Goal: Complete application form: Complete application form

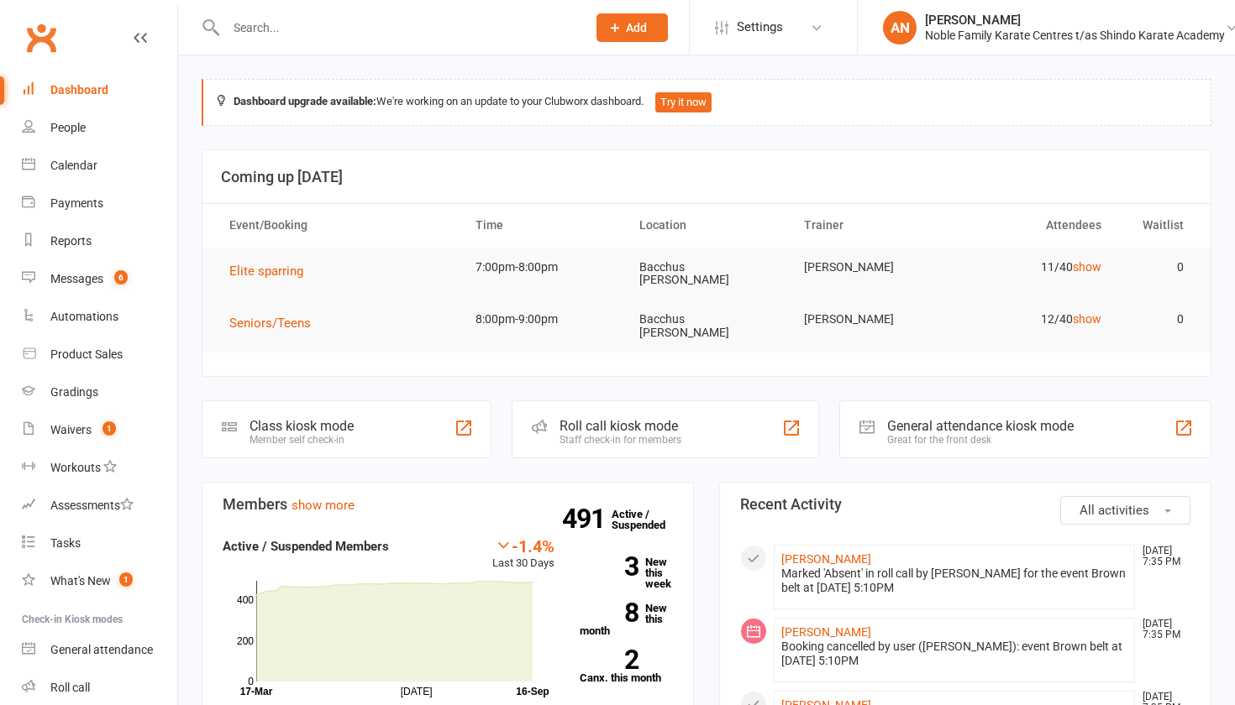
click at [288, 26] on input "text" at bounding box center [398, 28] width 354 height 24
click at [623, 22] on button "Add" at bounding box center [631, 27] width 71 height 29
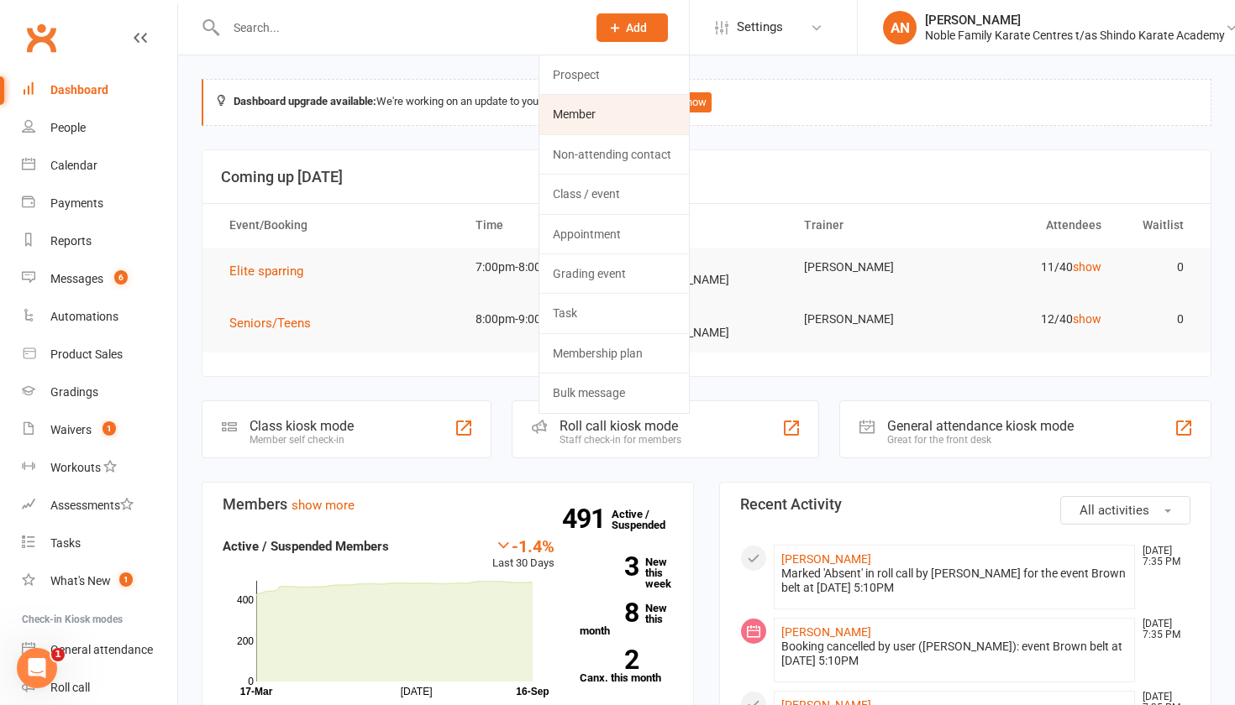
click at [585, 107] on link "Member" at bounding box center [613, 114] width 149 height 39
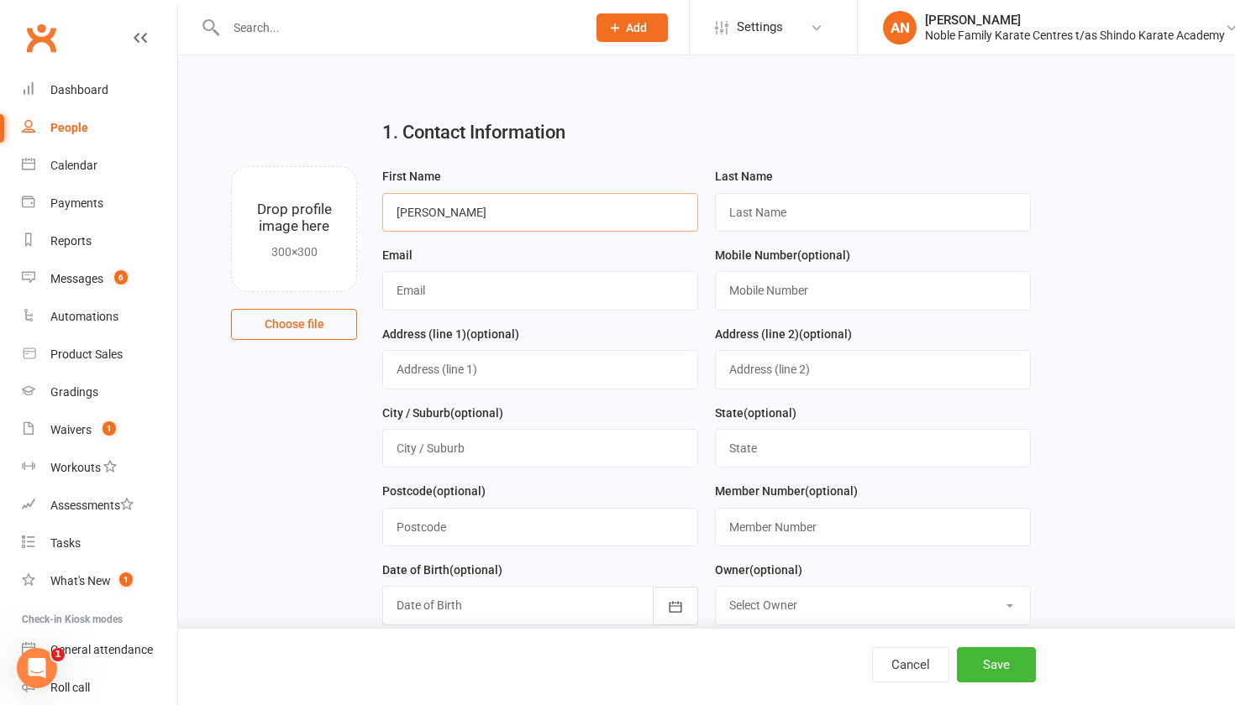
type input "[PERSON_NAME]"
type input "[PERSON_NAME][EMAIL_ADDRESS][DOMAIN_NAME]"
type input "0435285187"
click at [571, 347] on div "Address (line 1) (optional)" at bounding box center [540, 357] width 316 height 66
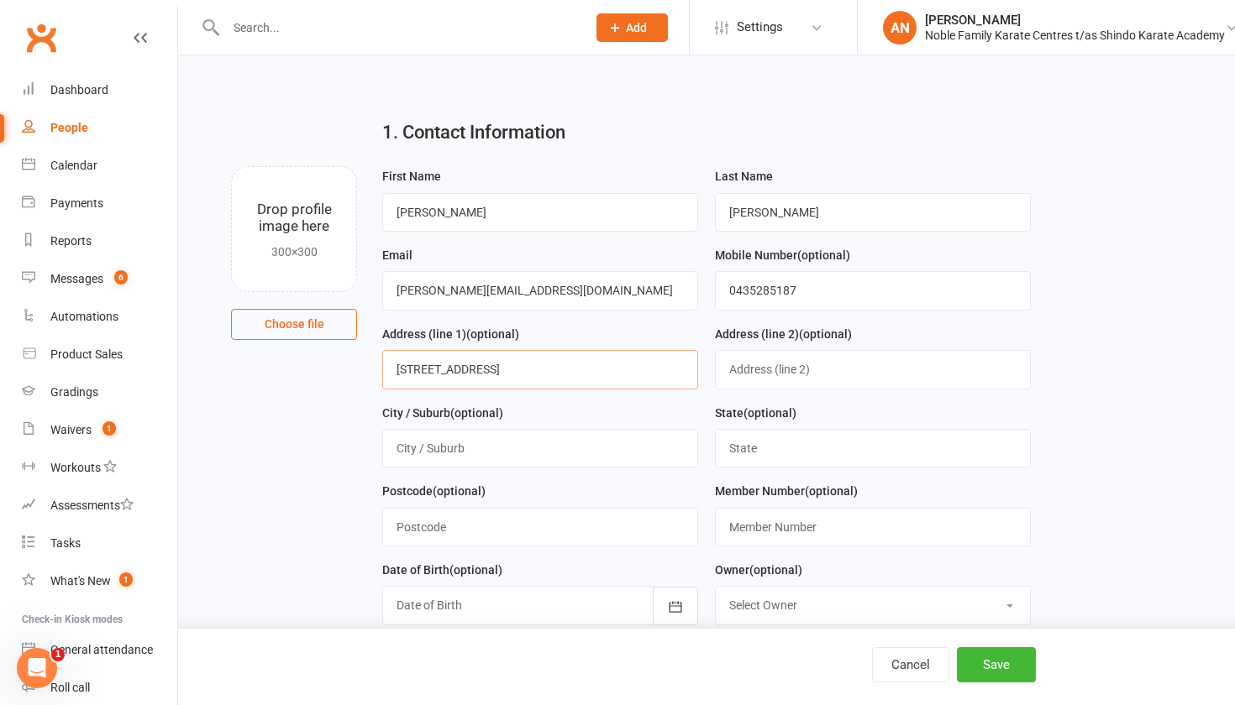
type input "[STREET_ADDRESS]"
type input "[PERSON_NAME][GEOGRAPHIC_DATA]"
type input "Vic"
type input "3338"
click at [687, 600] on button "button" at bounding box center [675, 606] width 45 height 39
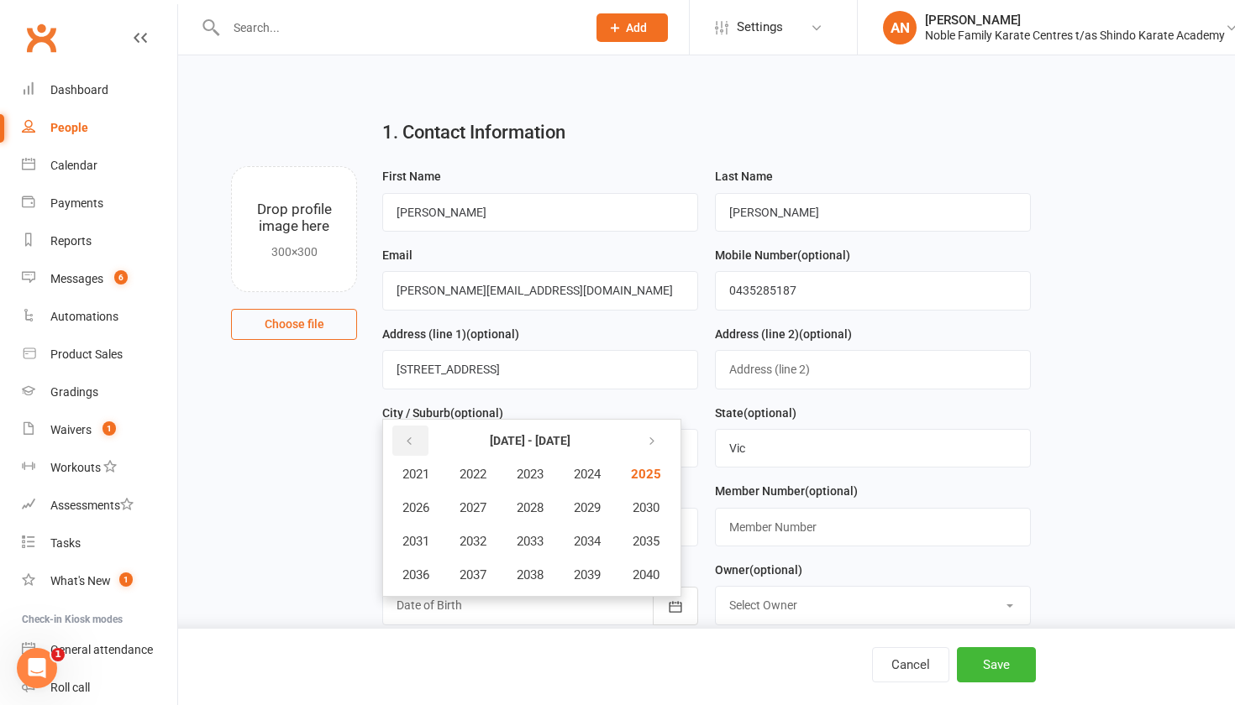
click at [417, 445] on button "button" at bounding box center [410, 441] width 36 height 30
click at [417, 448] on button "button" at bounding box center [410, 441] width 36 height 30
click at [520, 476] on span "1983" at bounding box center [530, 474] width 27 height 15
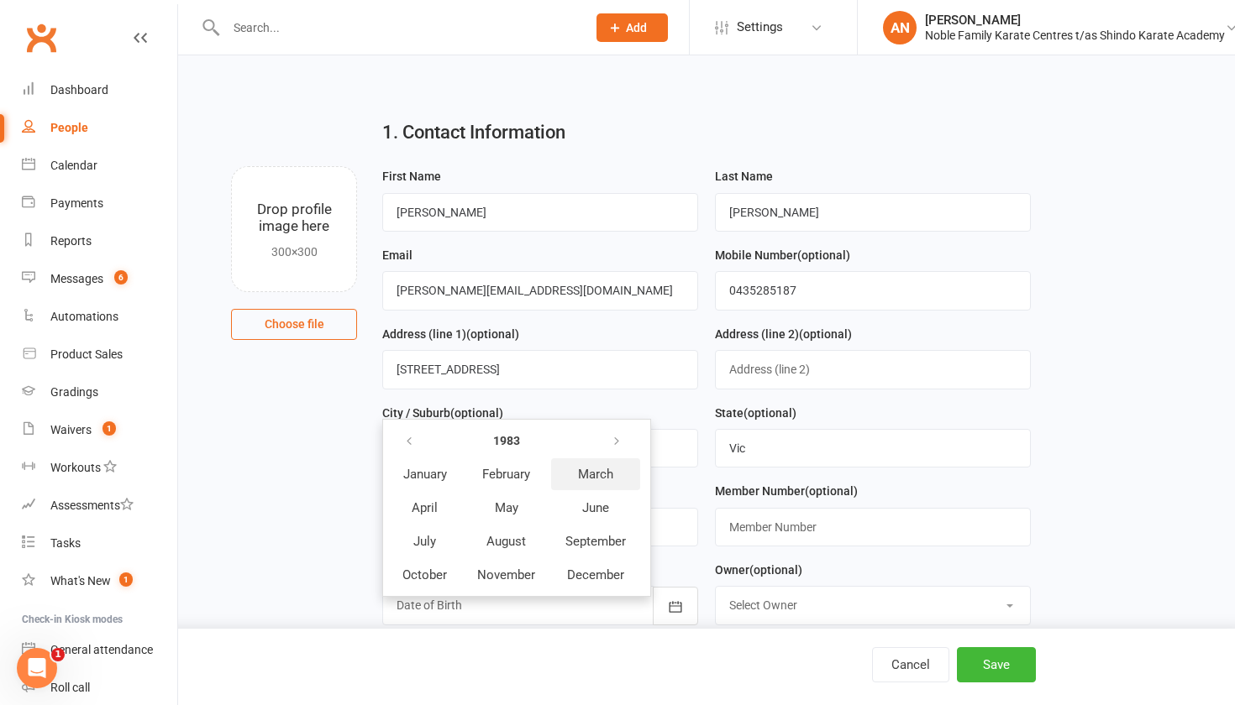
click at [594, 474] on span "March" at bounding box center [595, 474] width 35 height 15
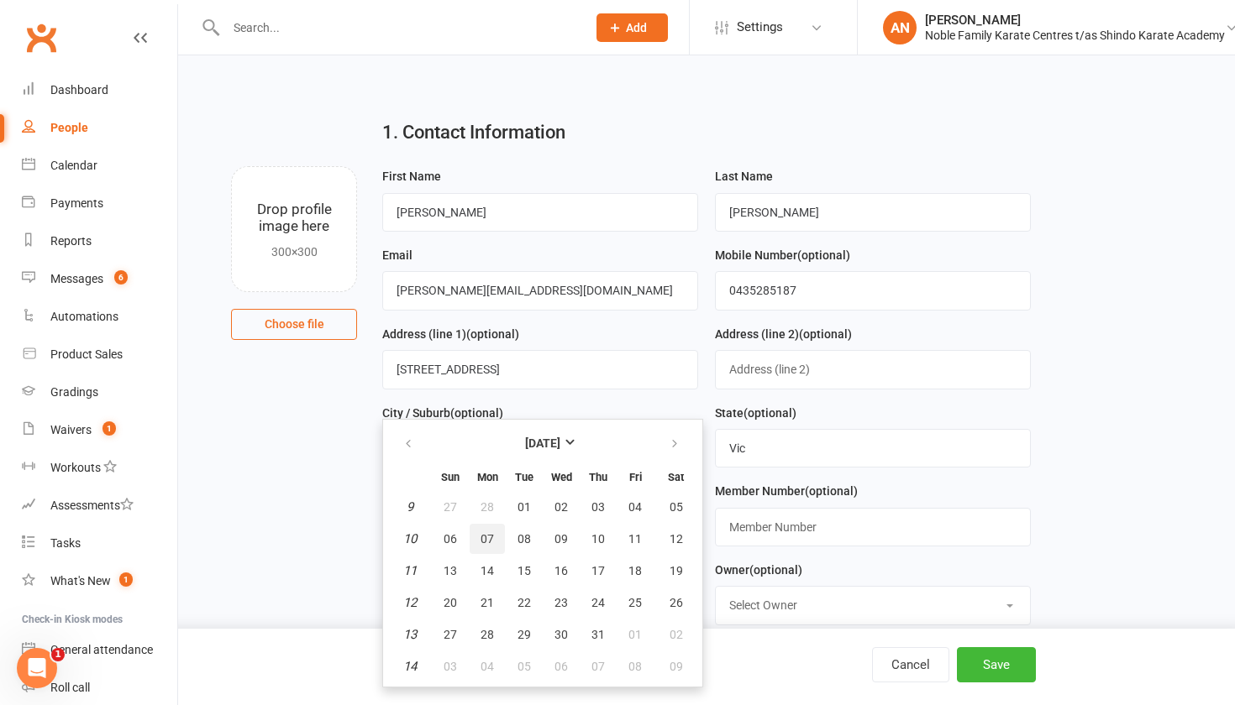
click at [480, 539] on span "07" at bounding box center [486, 538] width 13 height 13
type input "[DATE]"
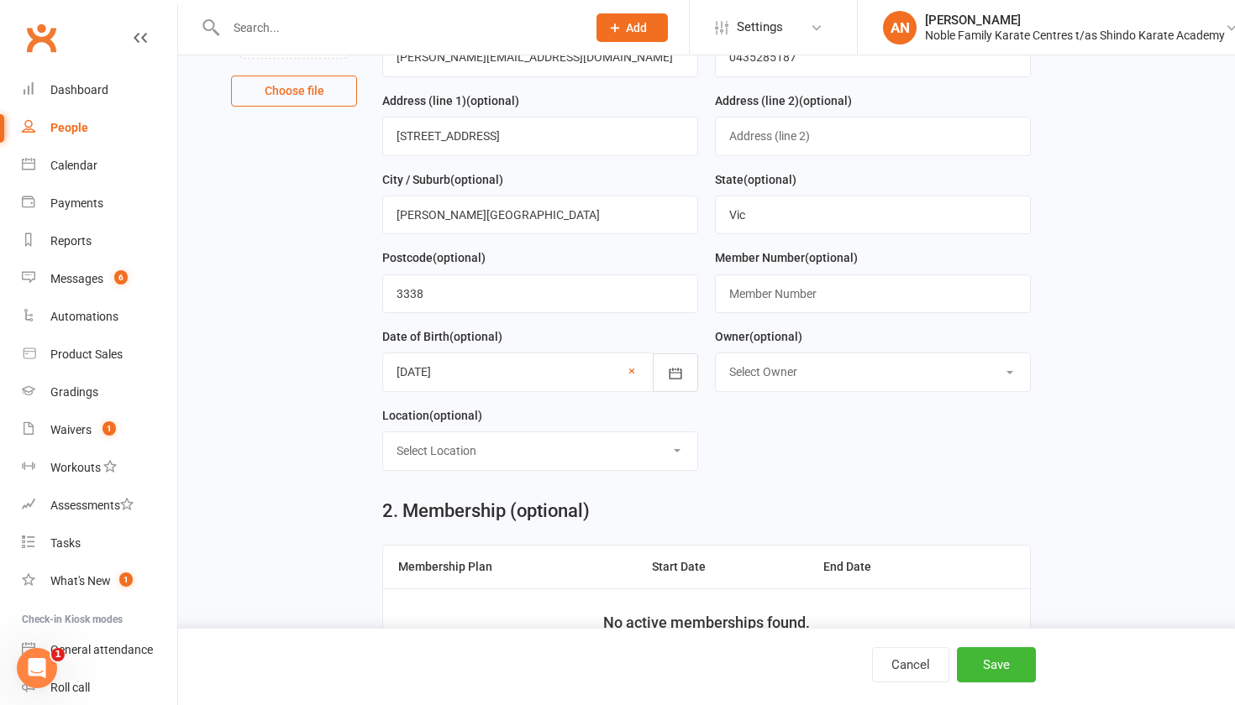
scroll to position [236, 0]
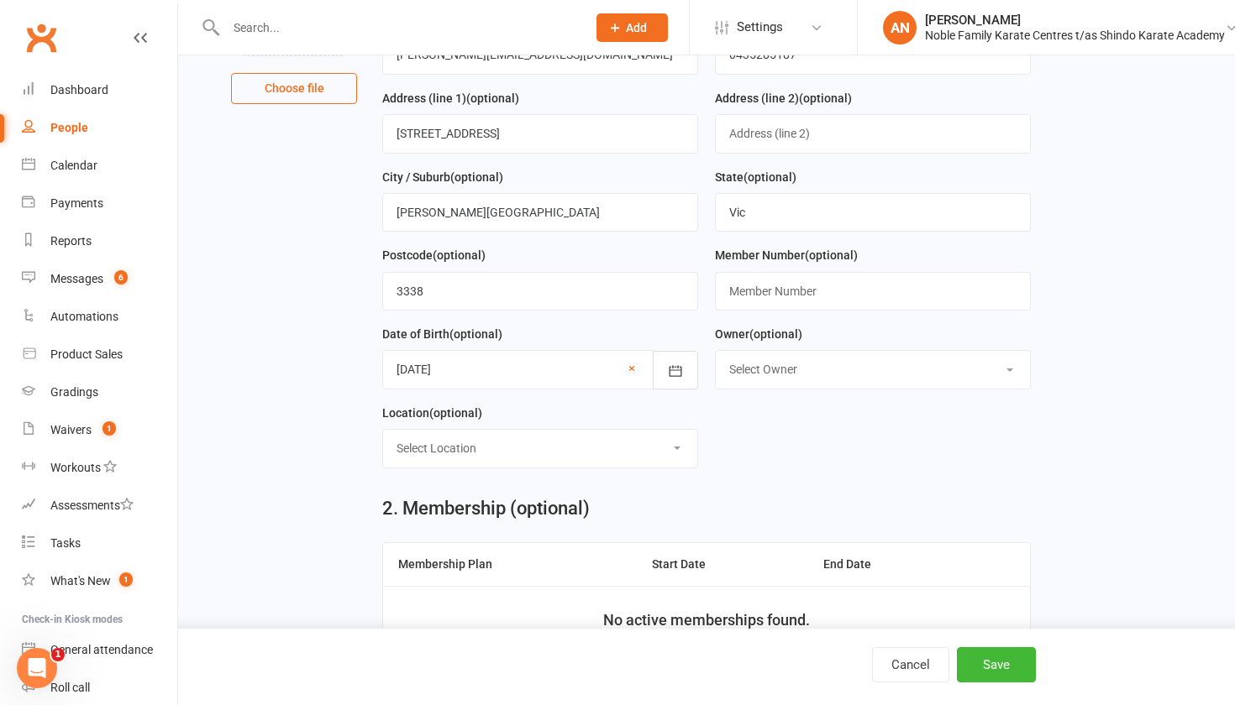
select select "0"
click at [1004, 661] on button "Save" at bounding box center [996, 665] width 79 height 35
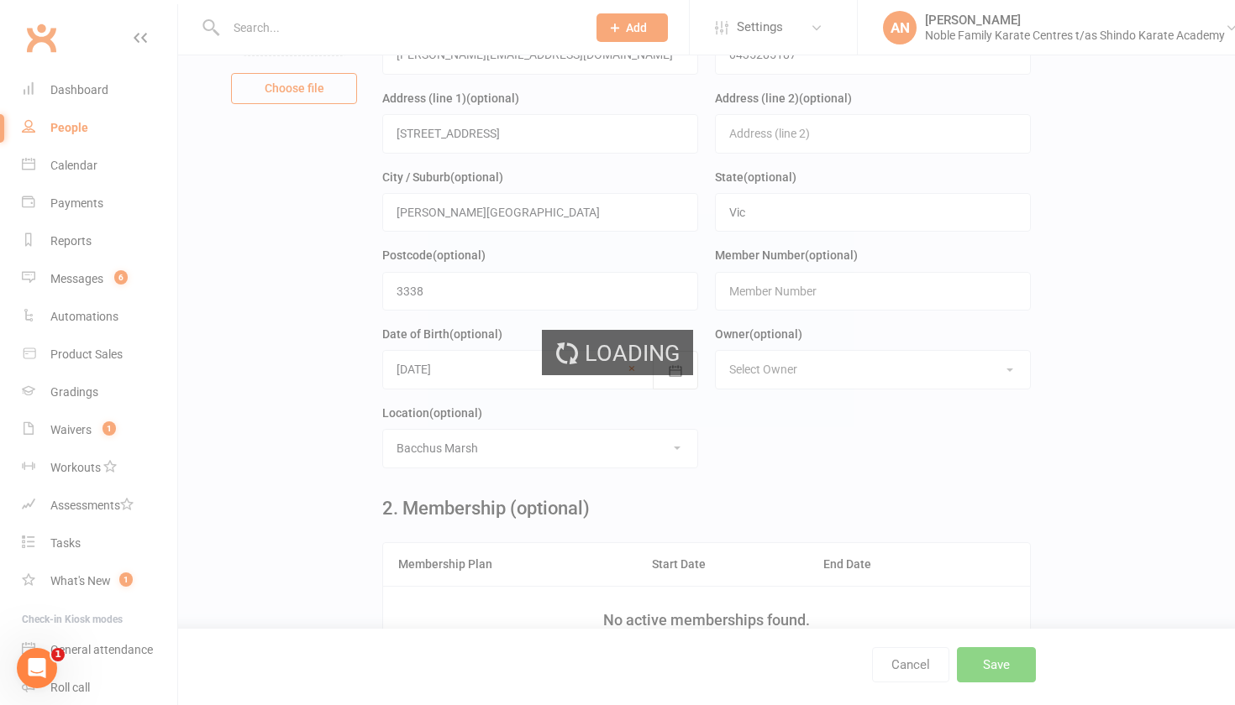
scroll to position [0, 0]
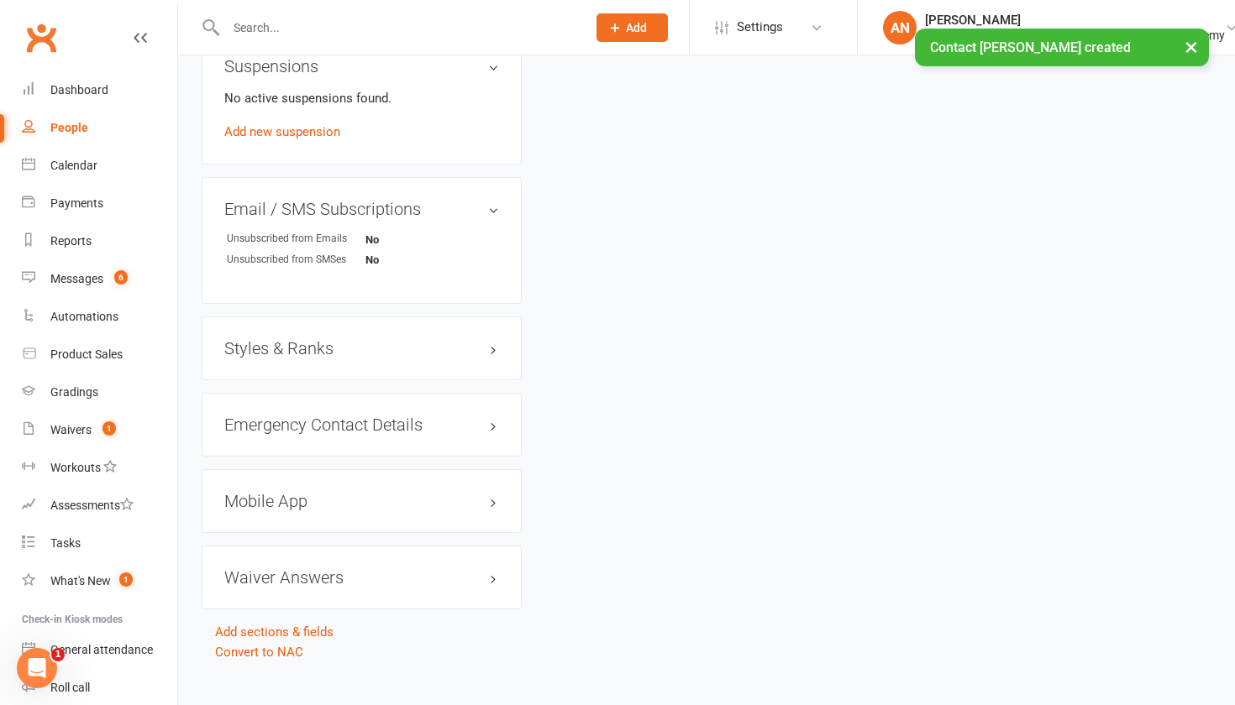
scroll to position [1051, 0]
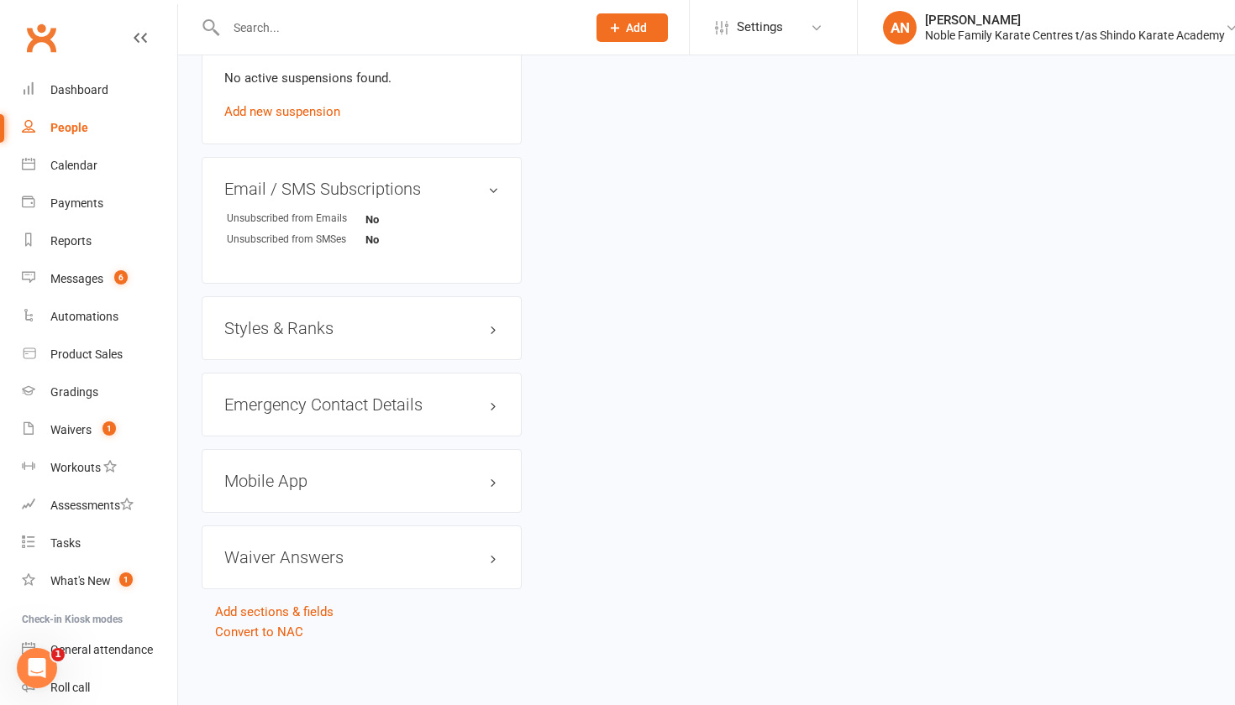
click at [447, 319] on h3 "Styles & Ranks" at bounding box center [361, 328] width 275 height 18
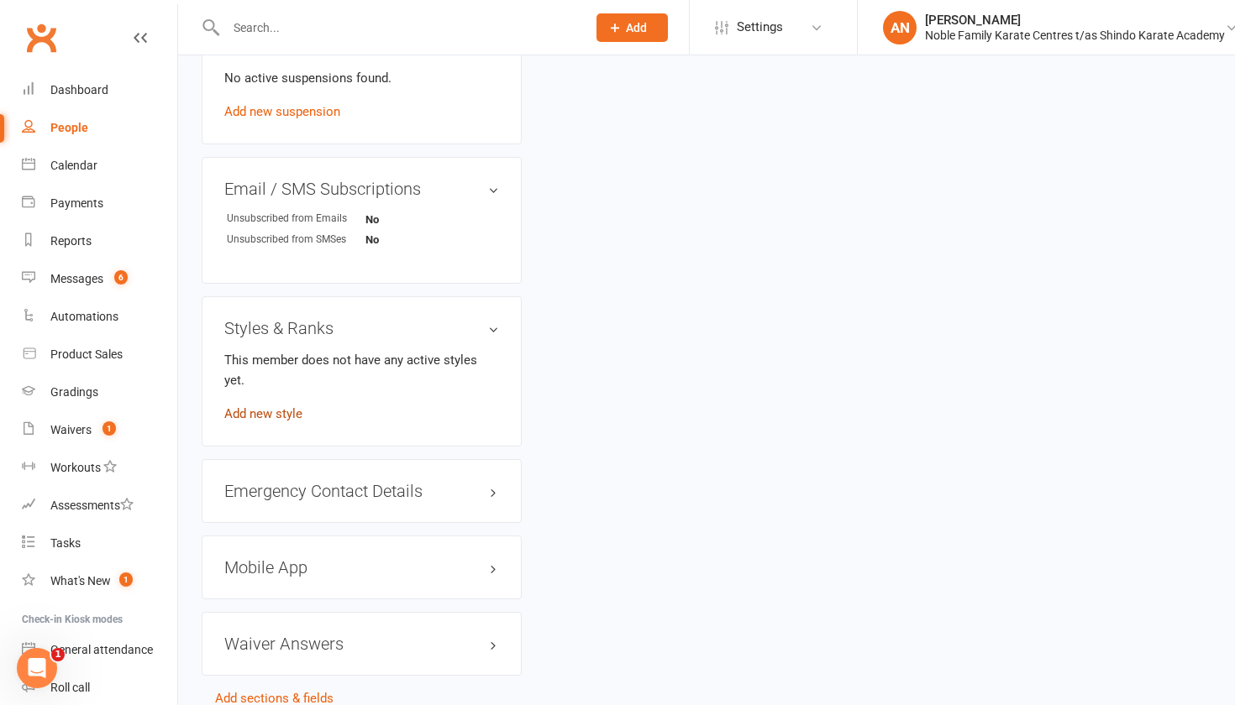
click at [292, 406] on link "Add new style" at bounding box center [263, 413] width 78 height 15
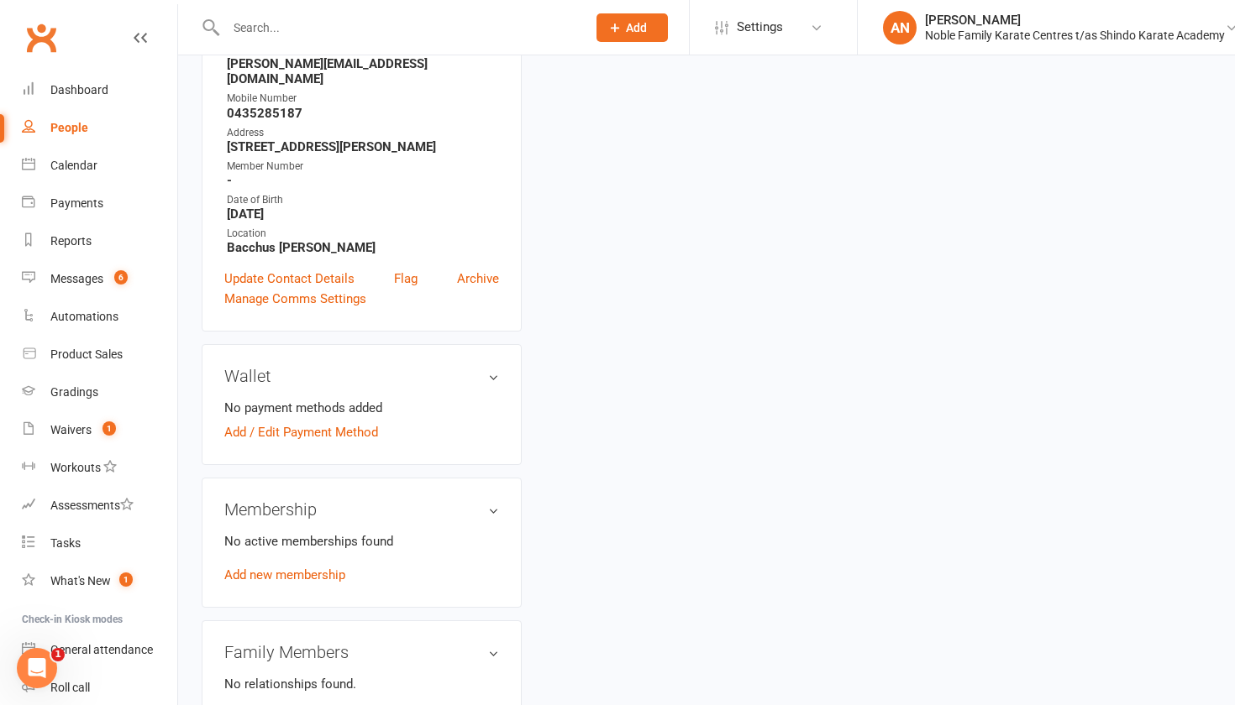
scroll to position [128, 0]
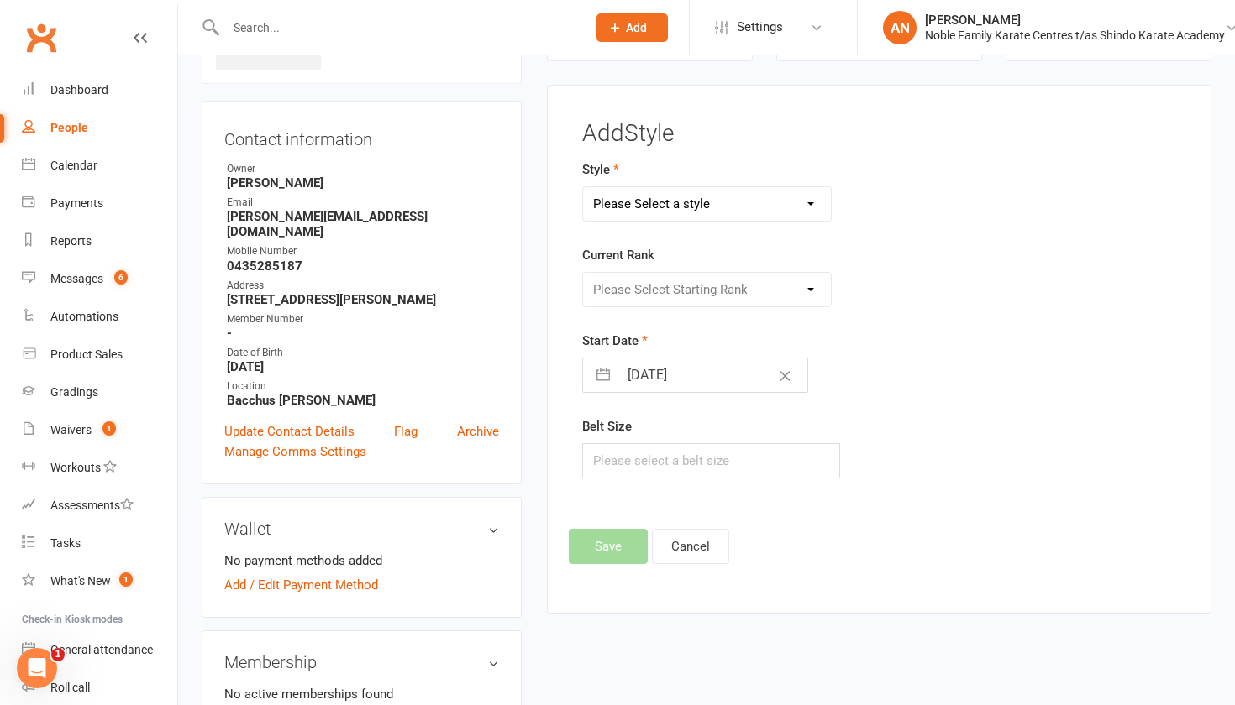
select select "3602"
select select "42659"
click at [608, 538] on button "Save" at bounding box center [608, 546] width 79 height 35
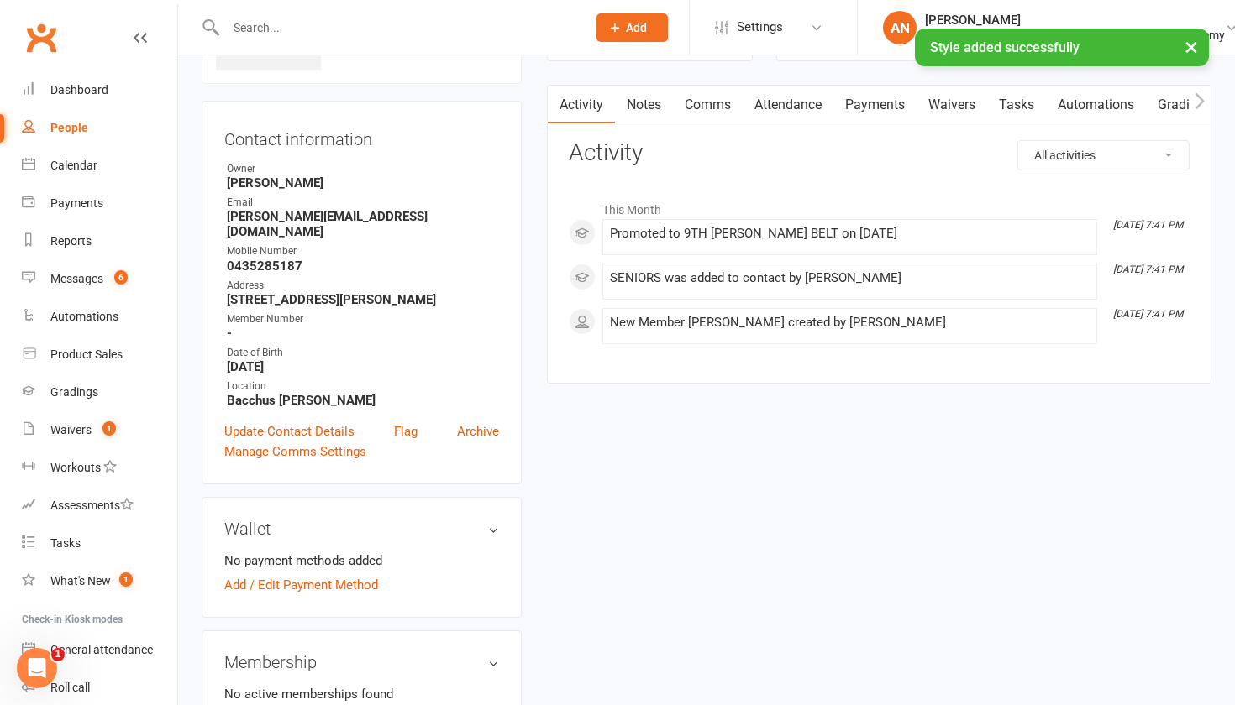
click at [960, 105] on link "Waivers" at bounding box center [951, 105] width 71 height 39
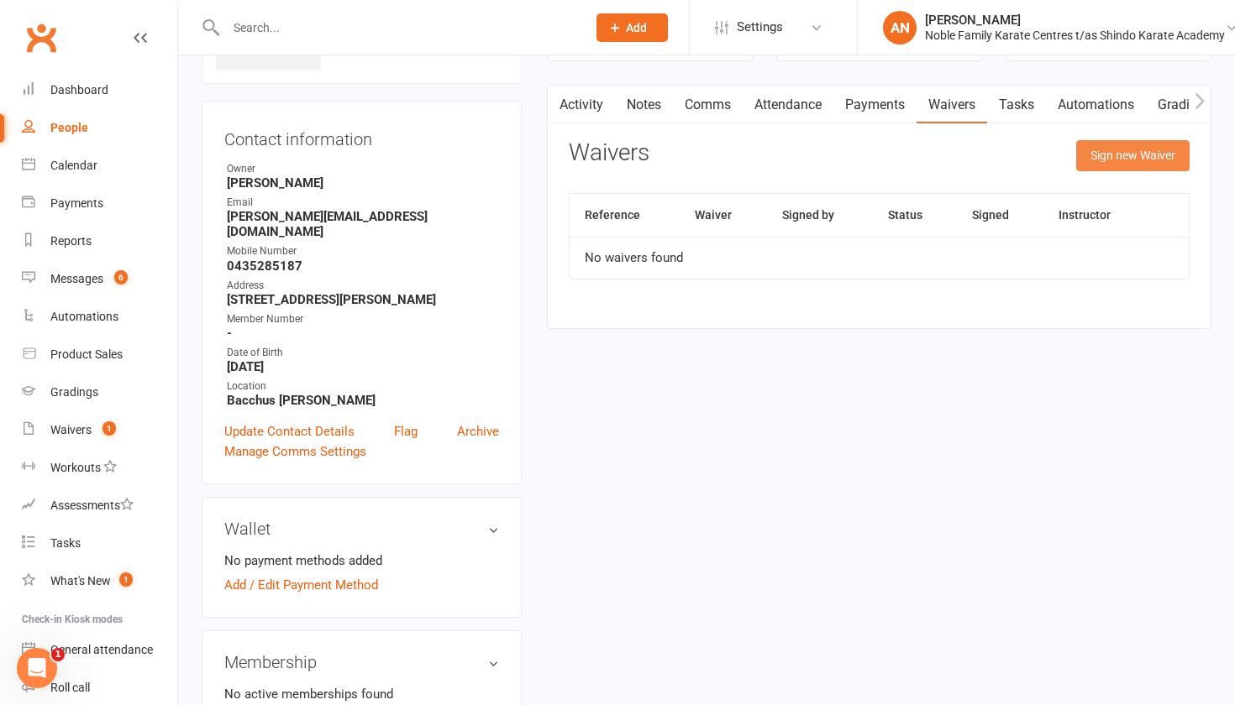
click at [1125, 144] on button "Sign new Waiver" at bounding box center [1132, 155] width 113 height 30
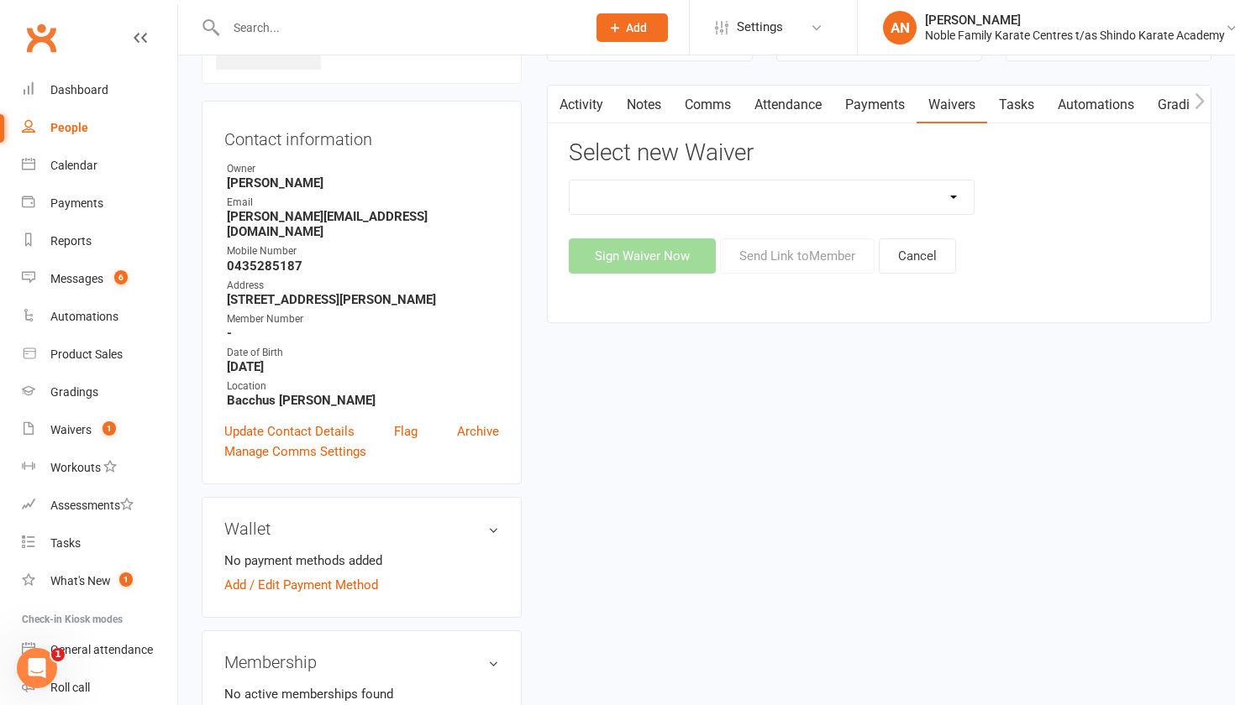
select select "13274"
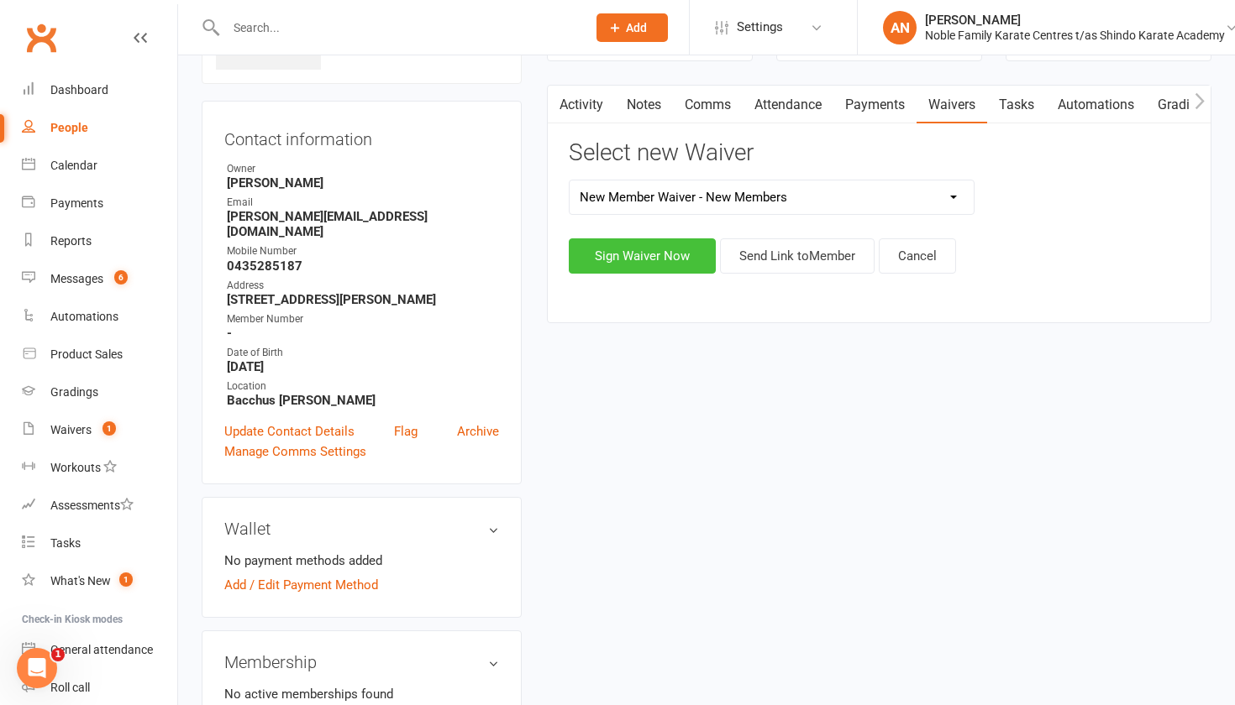
click at [663, 258] on button "Sign Waiver Now" at bounding box center [642, 256] width 147 height 35
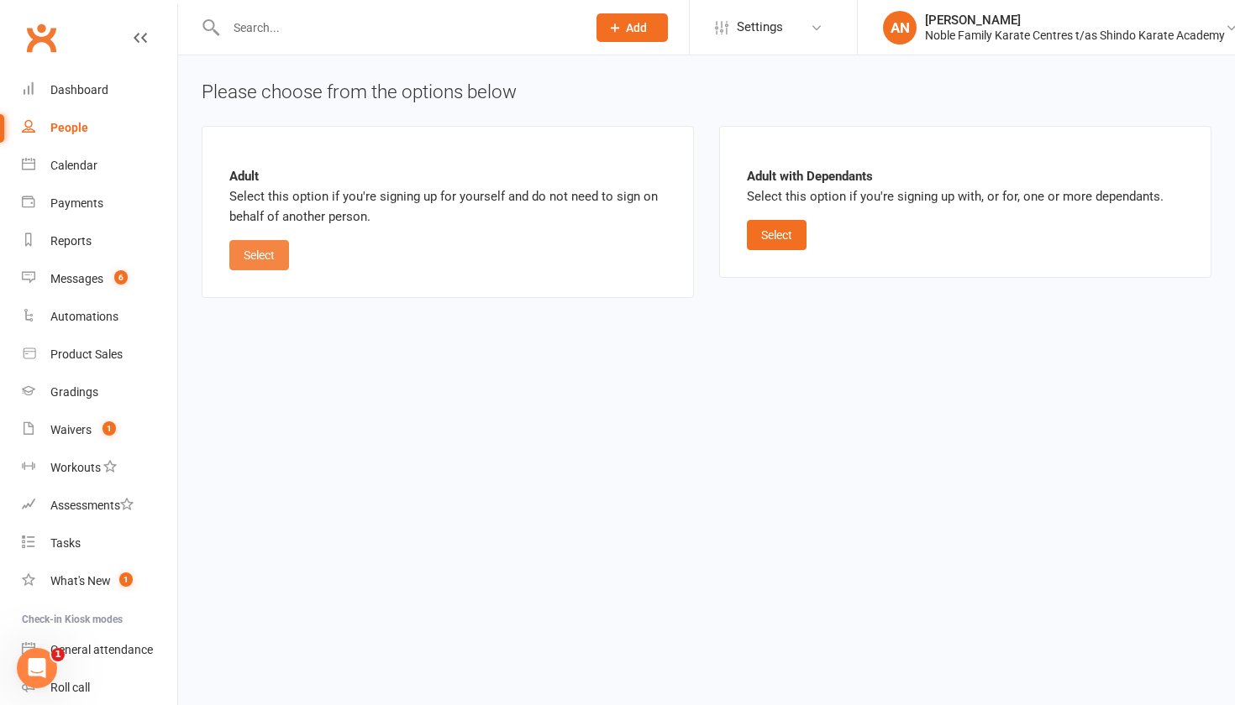
click at [265, 246] on button "Select" at bounding box center [259, 255] width 60 height 30
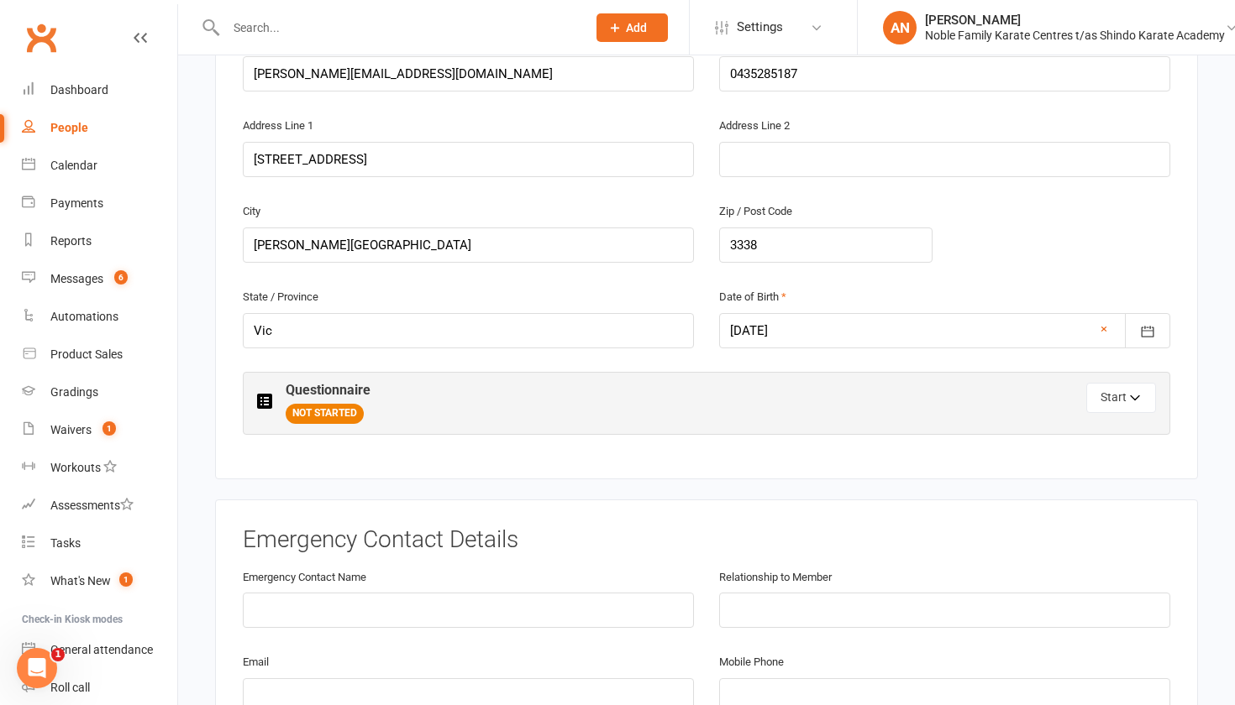
scroll to position [474, 0]
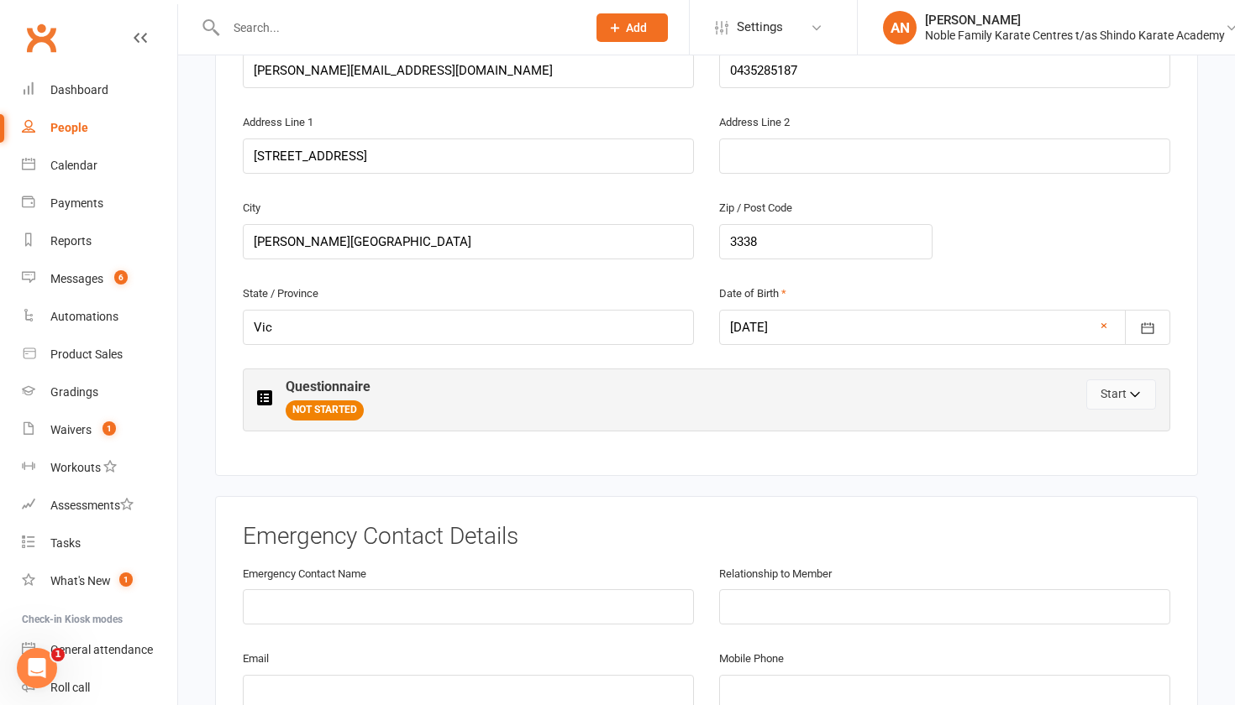
click at [1122, 385] on button "Start" at bounding box center [1121, 395] width 70 height 30
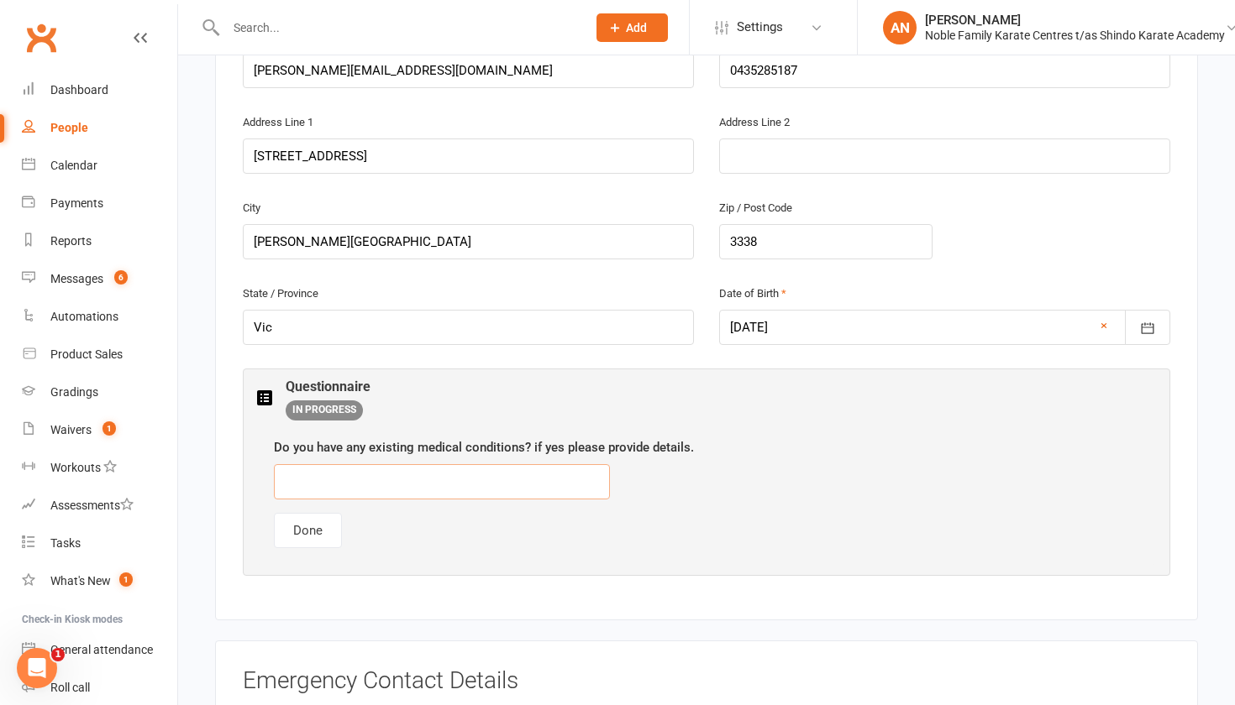
click at [333, 477] on input "text" at bounding box center [442, 481] width 336 height 35
type input "[MEDICAL_DATA]"
click at [312, 522] on button "Done" at bounding box center [308, 530] width 68 height 35
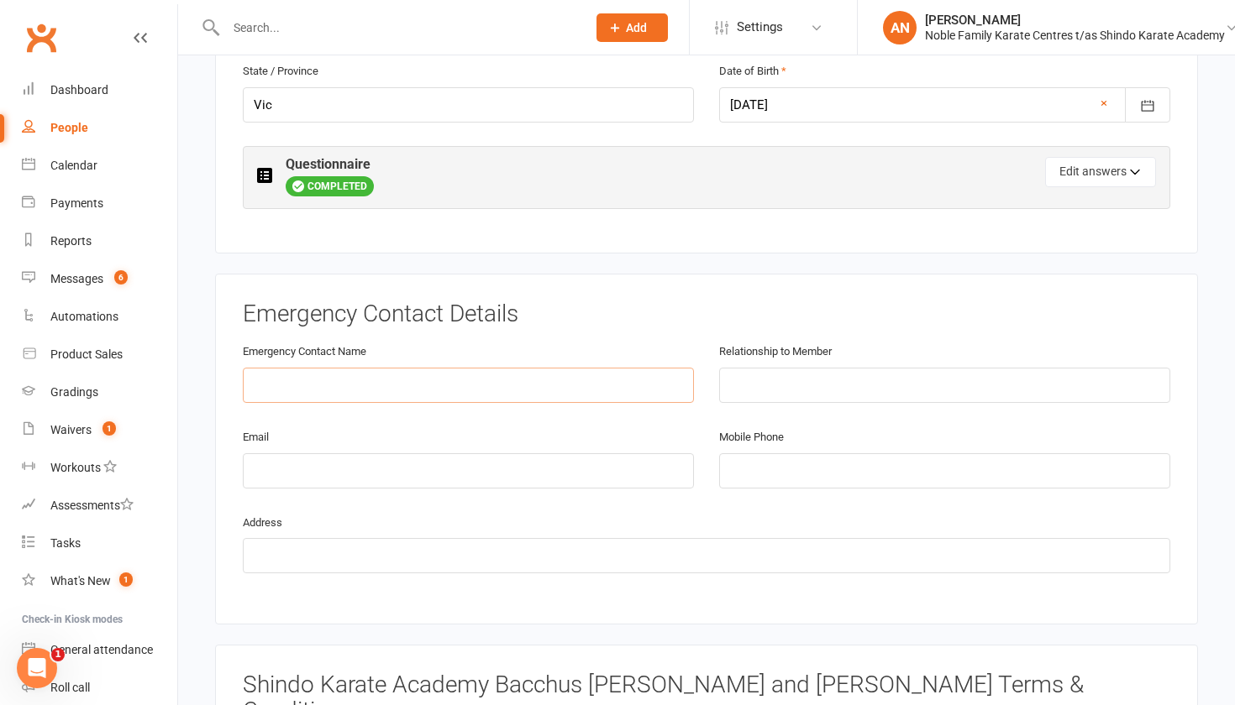
scroll to position [701, 0]
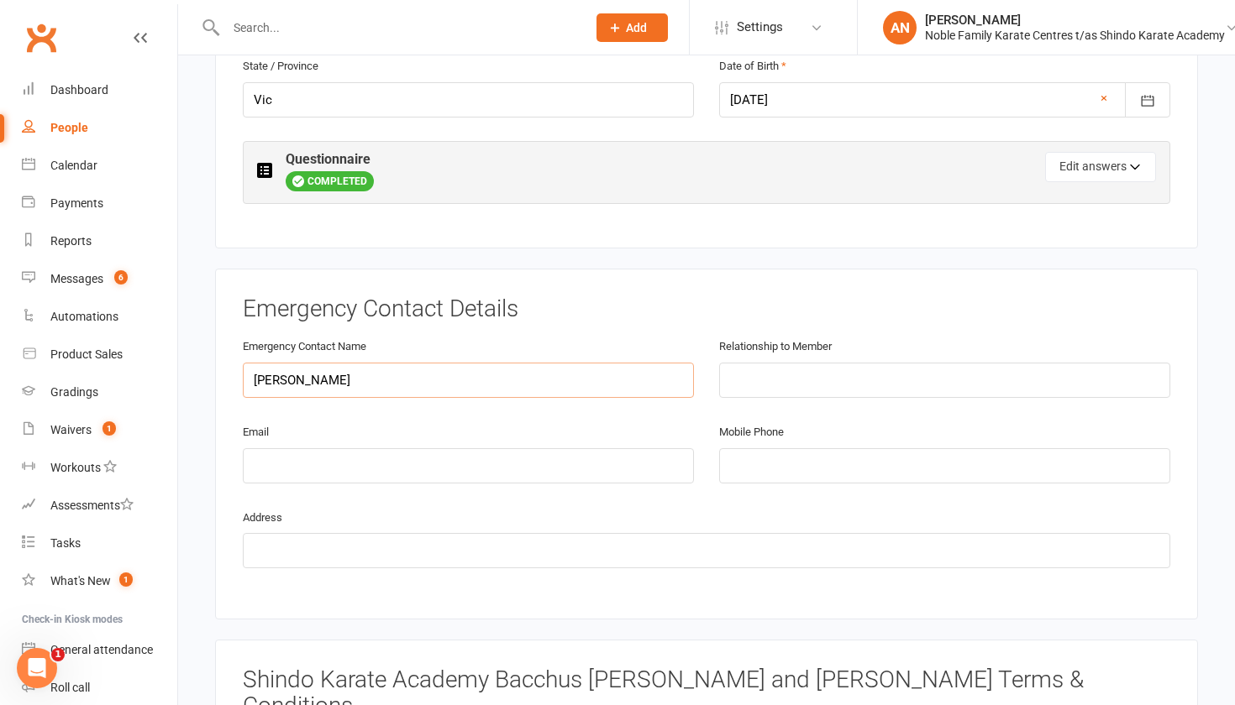
type input "[PERSON_NAME]"
click at [780, 378] on input "text" at bounding box center [944, 380] width 451 height 35
type input "Wife"
type input "[EMAIL_ADDRESS][DOMAIN_NAME]"
type input "0424543764"
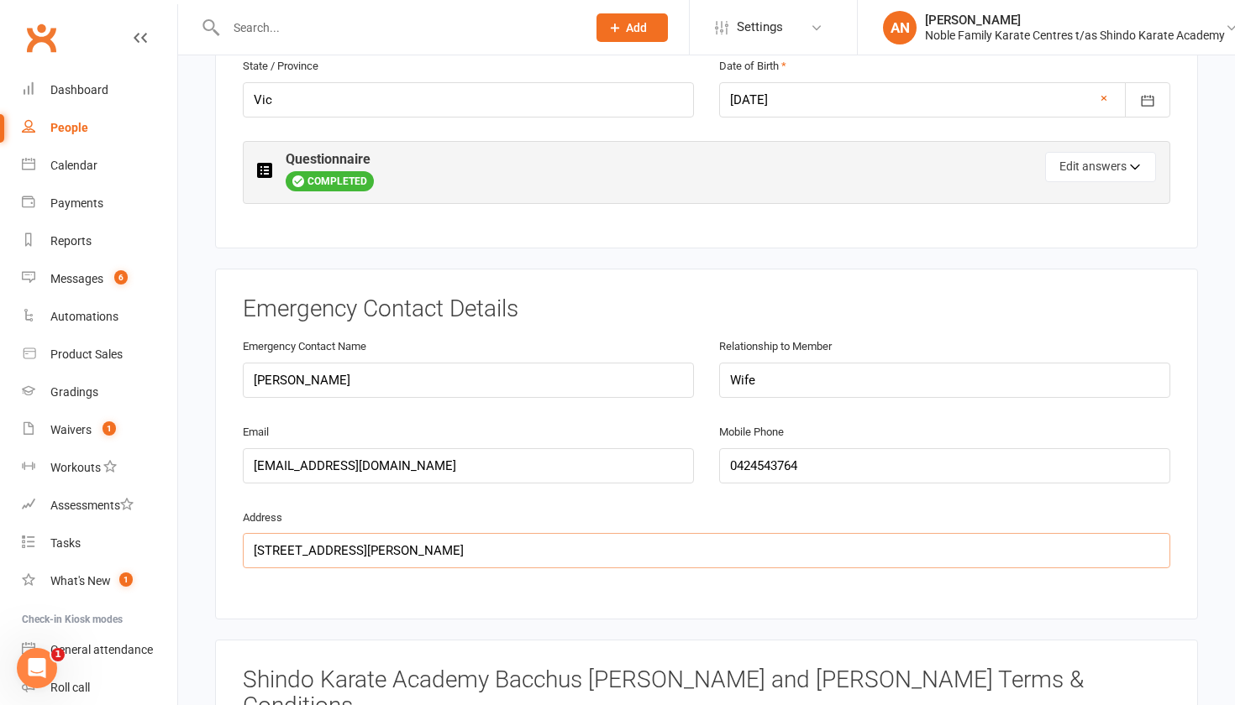
type input "[STREET_ADDRESS][PERSON_NAME]"
click at [1159, 316] on h3 "Emergency Contact Details" at bounding box center [706, 309] width 927 height 26
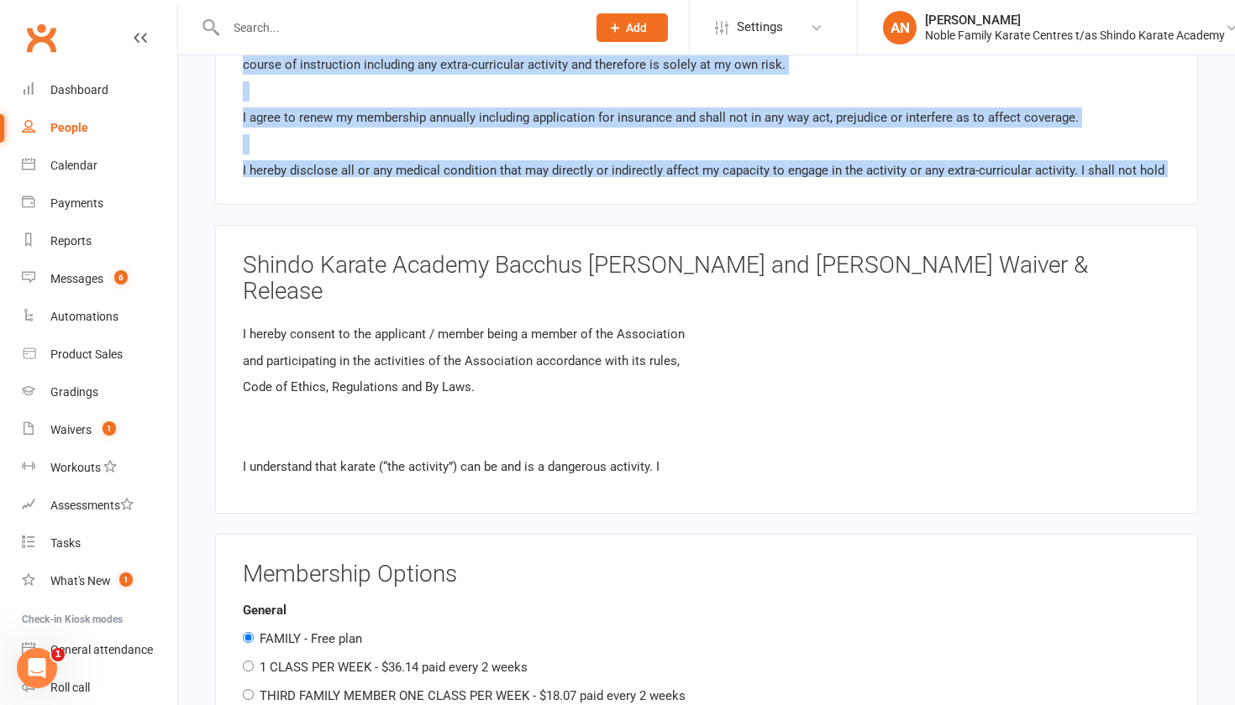
scroll to position [124, 0]
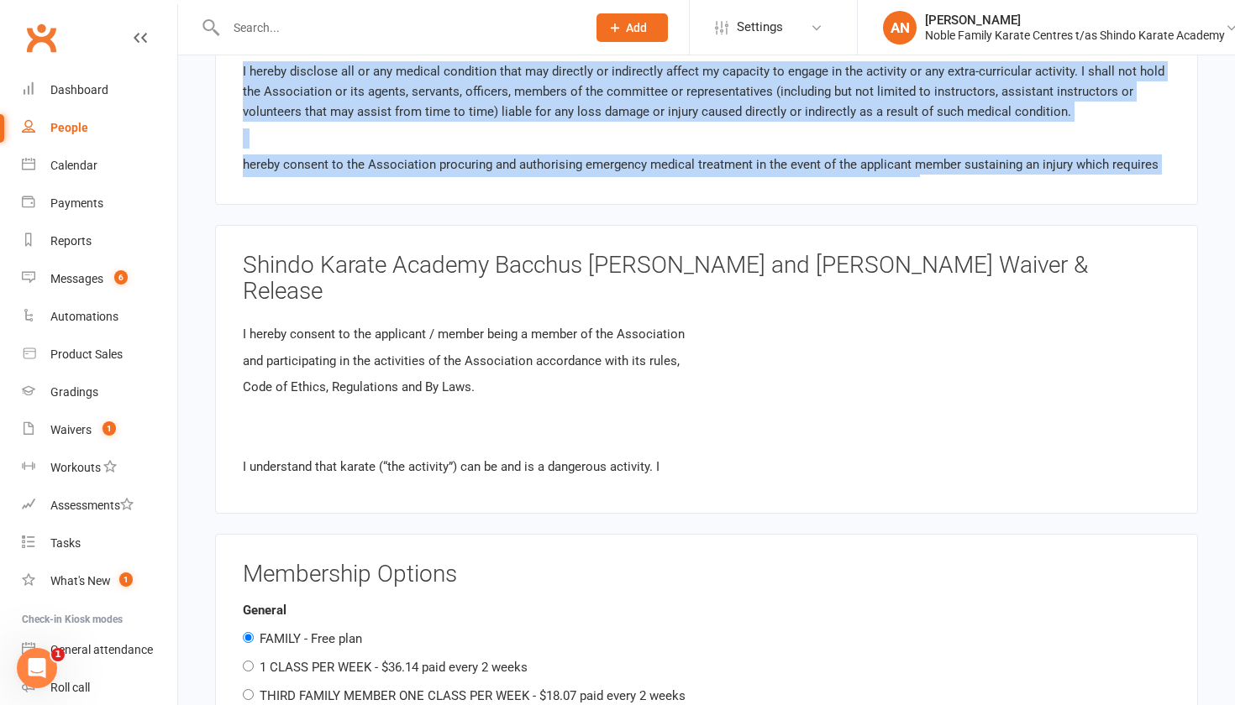
drag, startPoint x: 881, startPoint y: 102, endPoint x: 915, endPoint y: 147, distance: 56.4
click at [915, 147] on div "Shindo Karate Academy Bacchus [PERSON_NAME] and [PERSON_NAME] Terms & Condition…" at bounding box center [706, 60] width 983 height 289
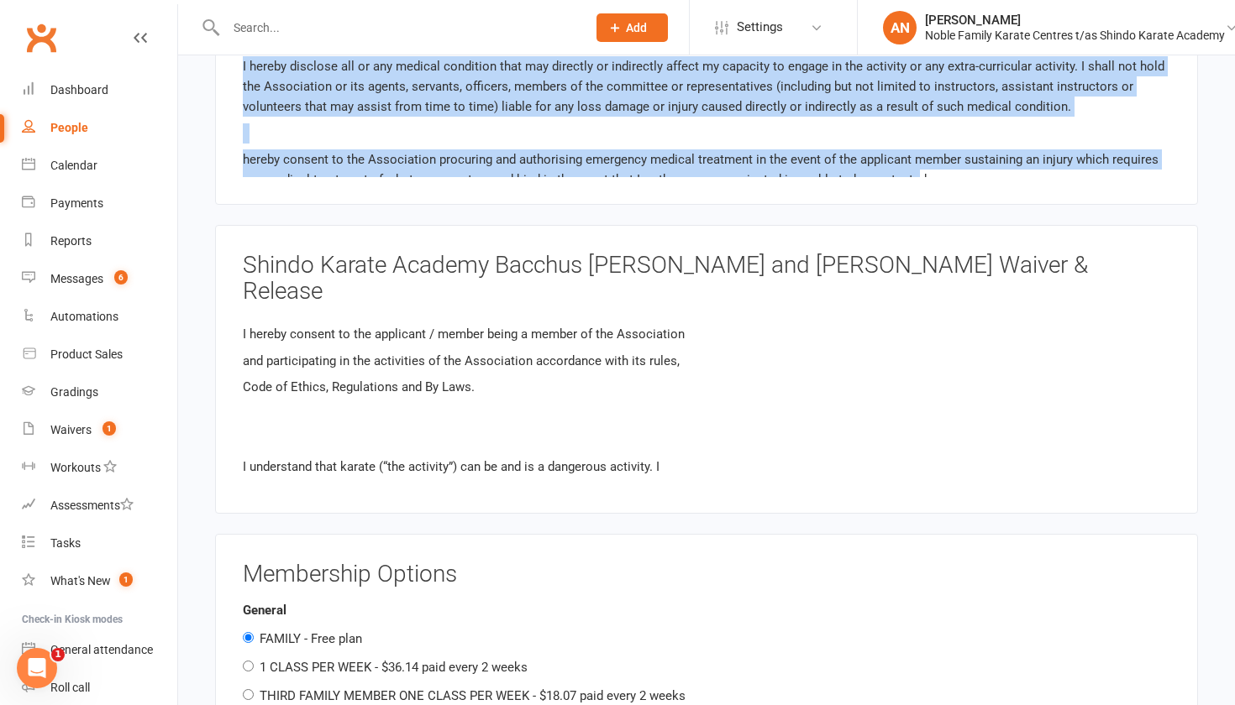
click at [987, 149] on p "hereby consent to the Association procuring and authorising emergency medical t…" at bounding box center [706, 169] width 927 height 40
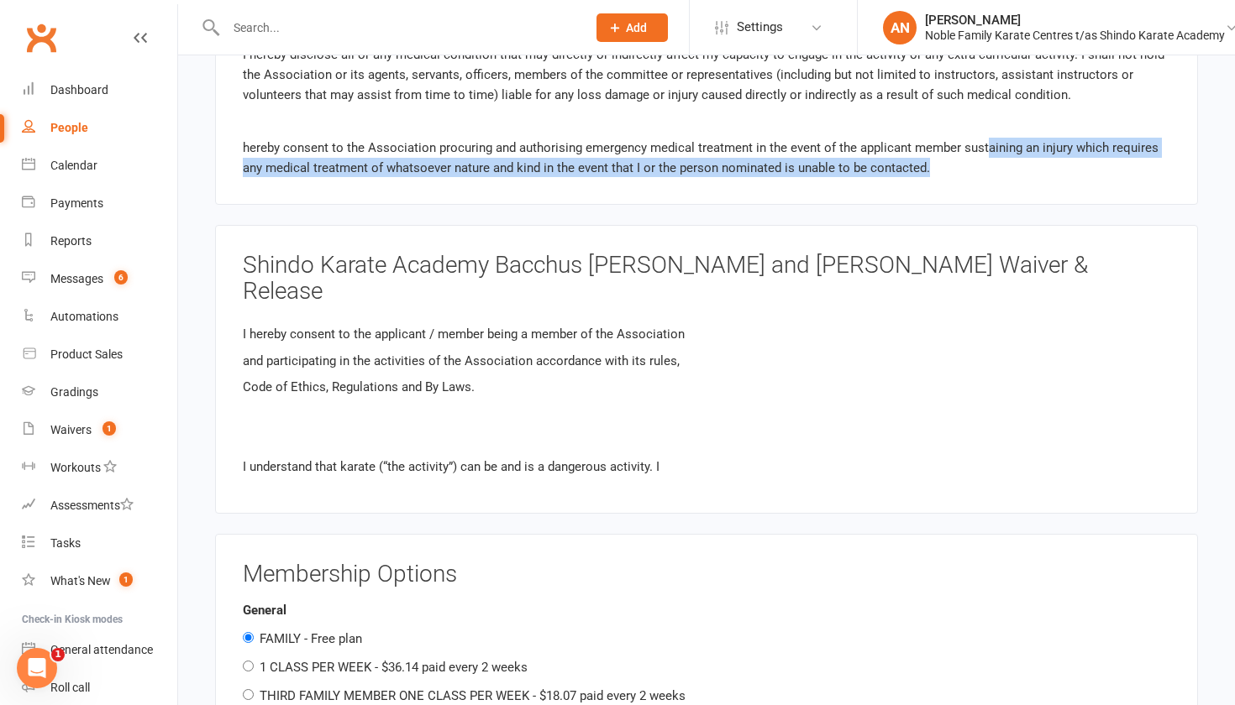
scroll to position [238, 0]
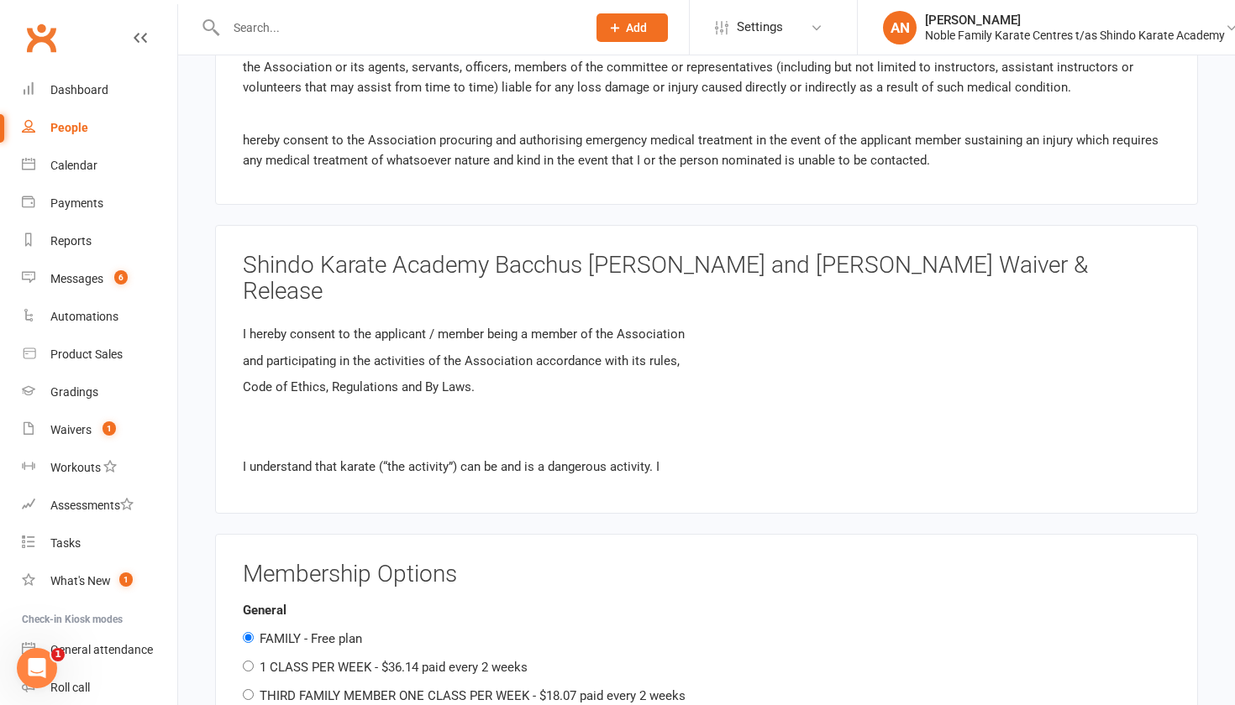
drag, startPoint x: 987, startPoint y: 133, endPoint x: 987, endPoint y: 111, distance: 21.8
click at [987, 130] on p "hereby consent to the Association procuring and authorising emergency medical t…" at bounding box center [706, 150] width 927 height 40
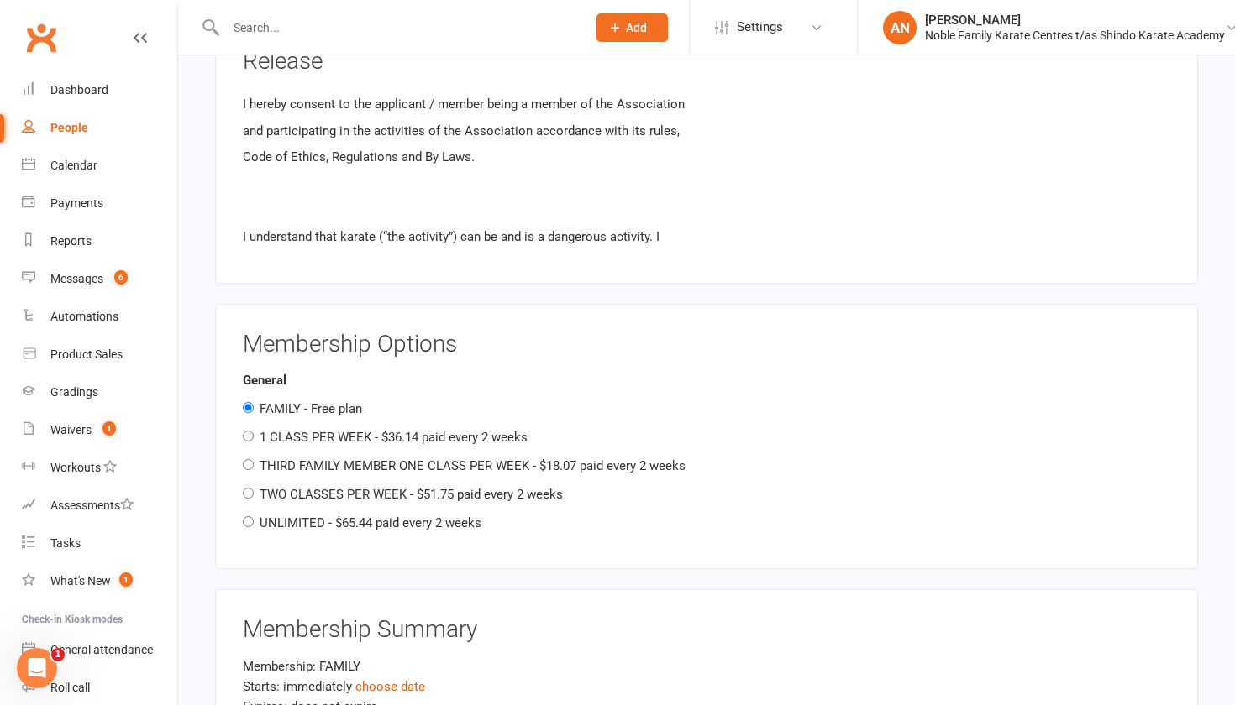
scroll to position [1660, 0]
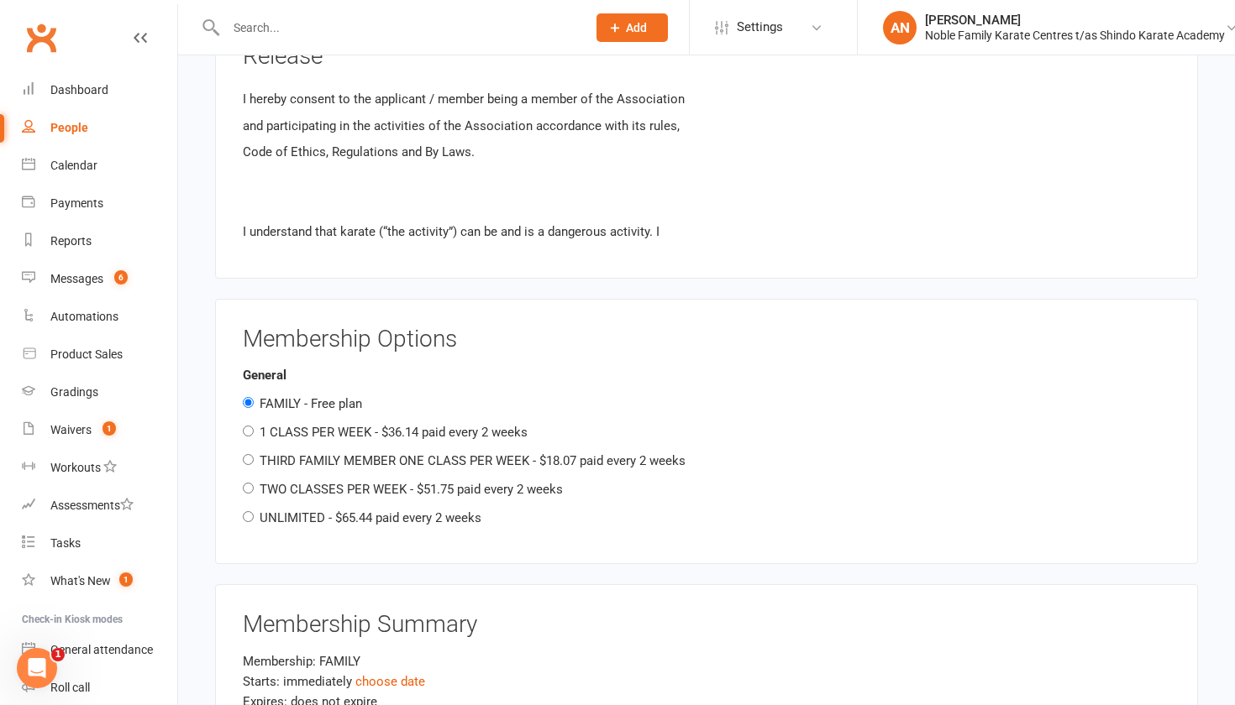
click at [247, 426] on input "1 CLASS PER WEEK - $36.14 paid every 2 weeks" at bounding box center [248, 431] width 11 height 11
radio input "true"
radio input "false"
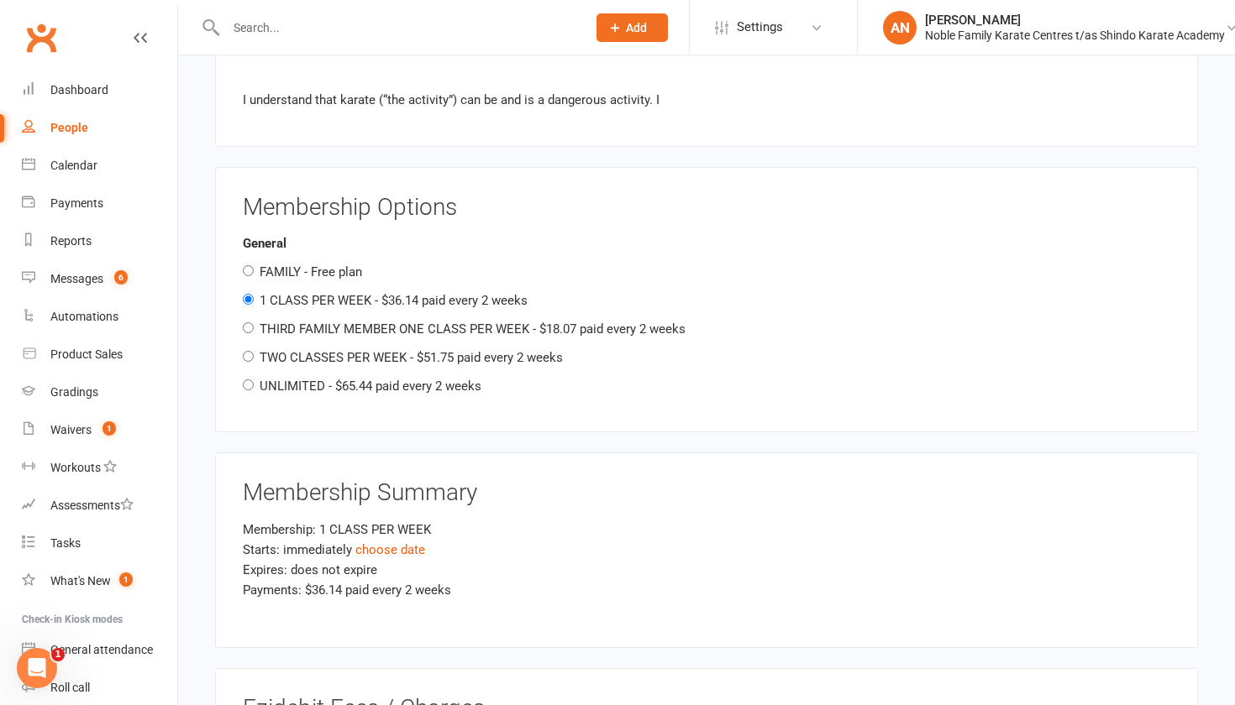
scroll to position [1818, 0]
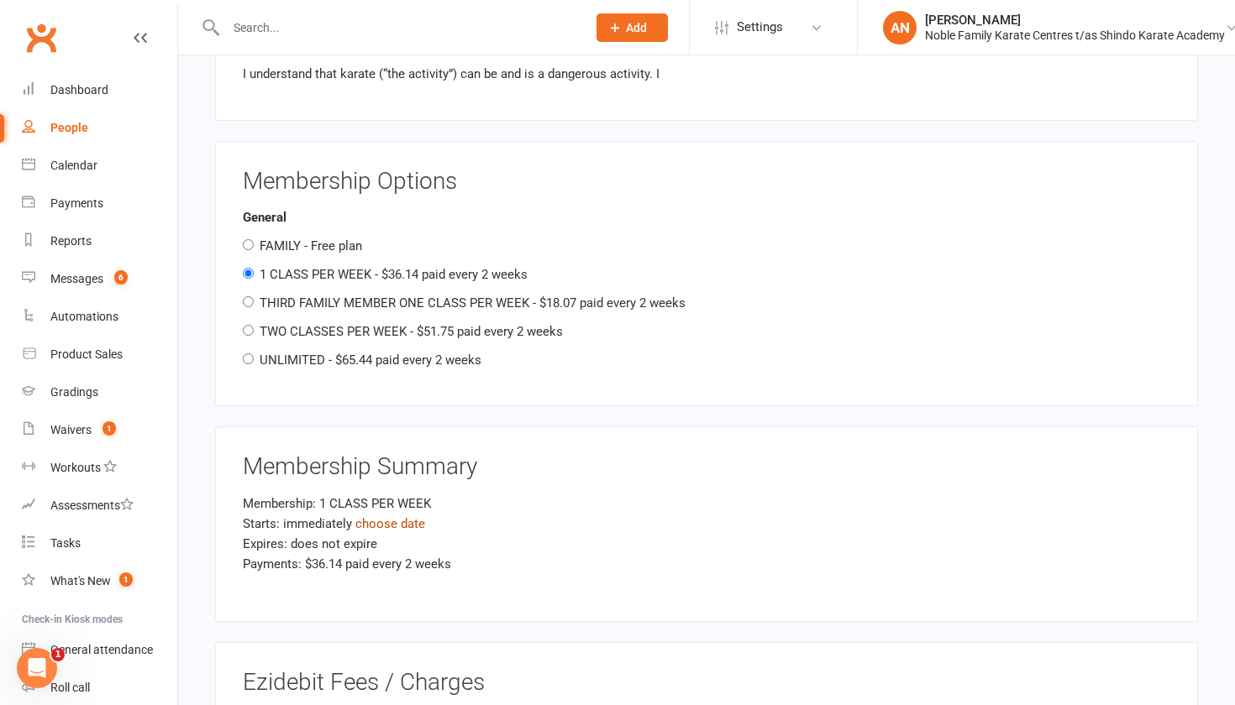
click at [394, 517] on link "choose date" at bounding box center [390, 524] width 70 height 15
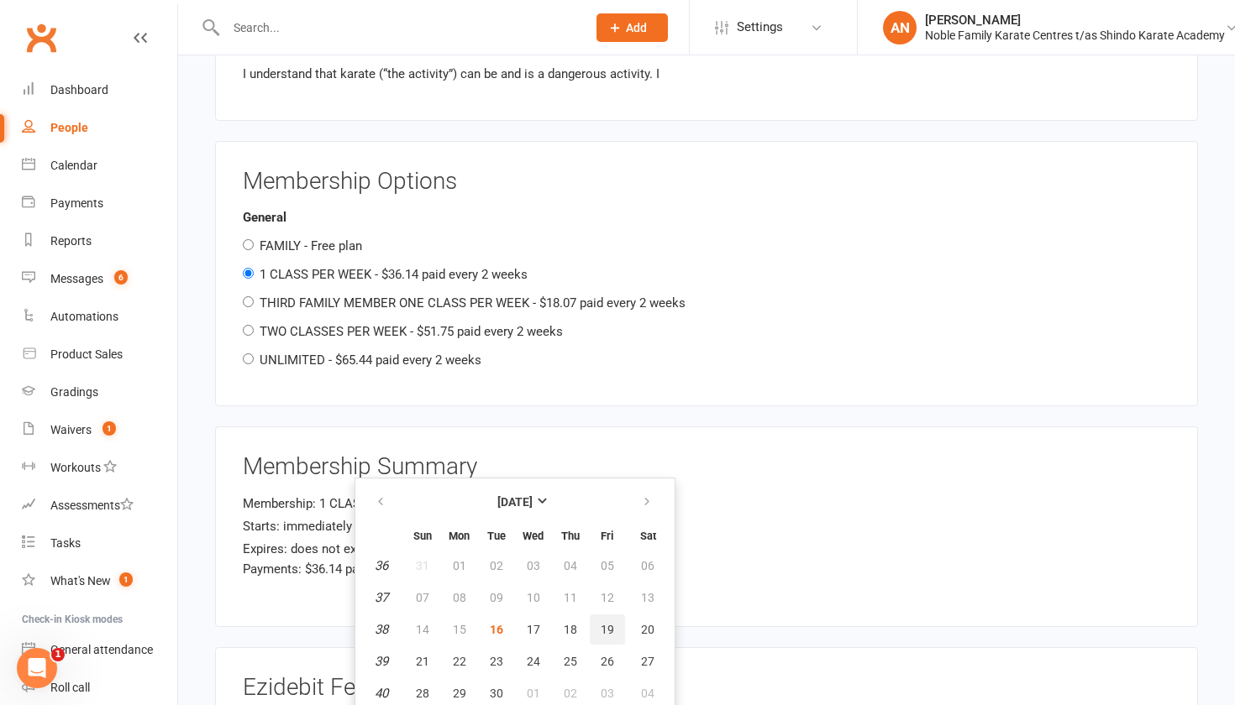
click at [609, 627] on span "19" at bounding box center [606, 629] width 13 height 13
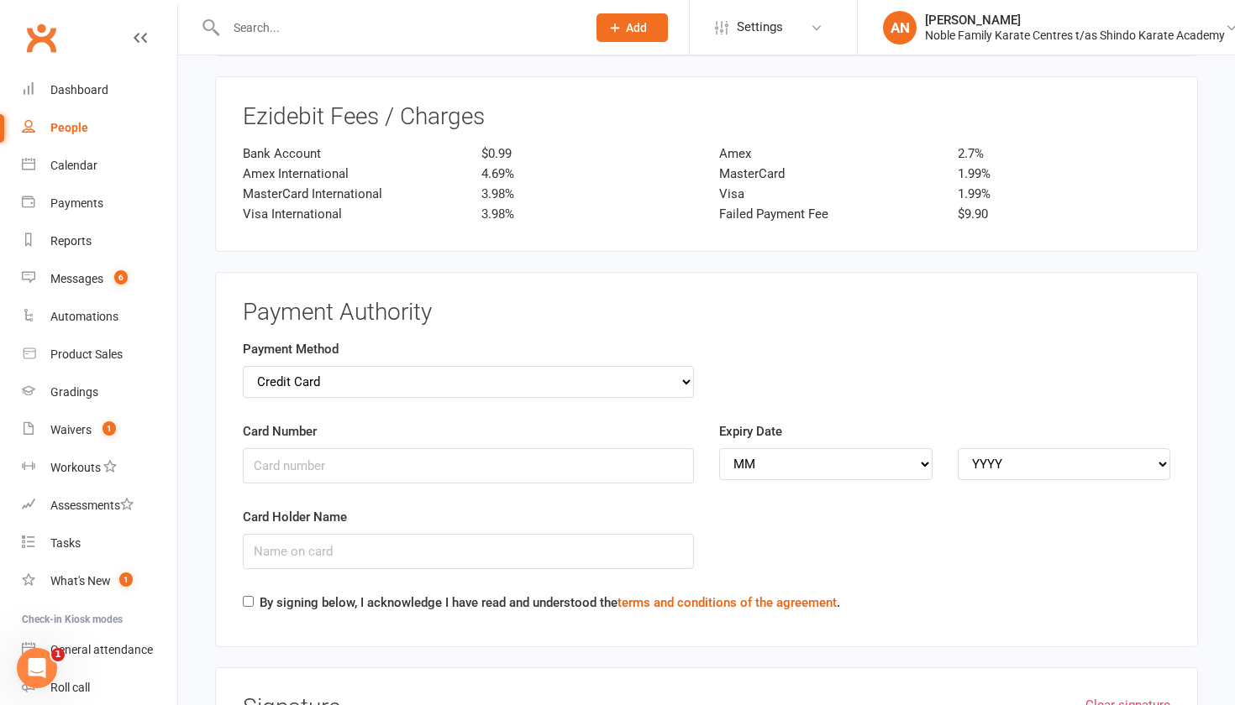
scroll to position [2378, 0]
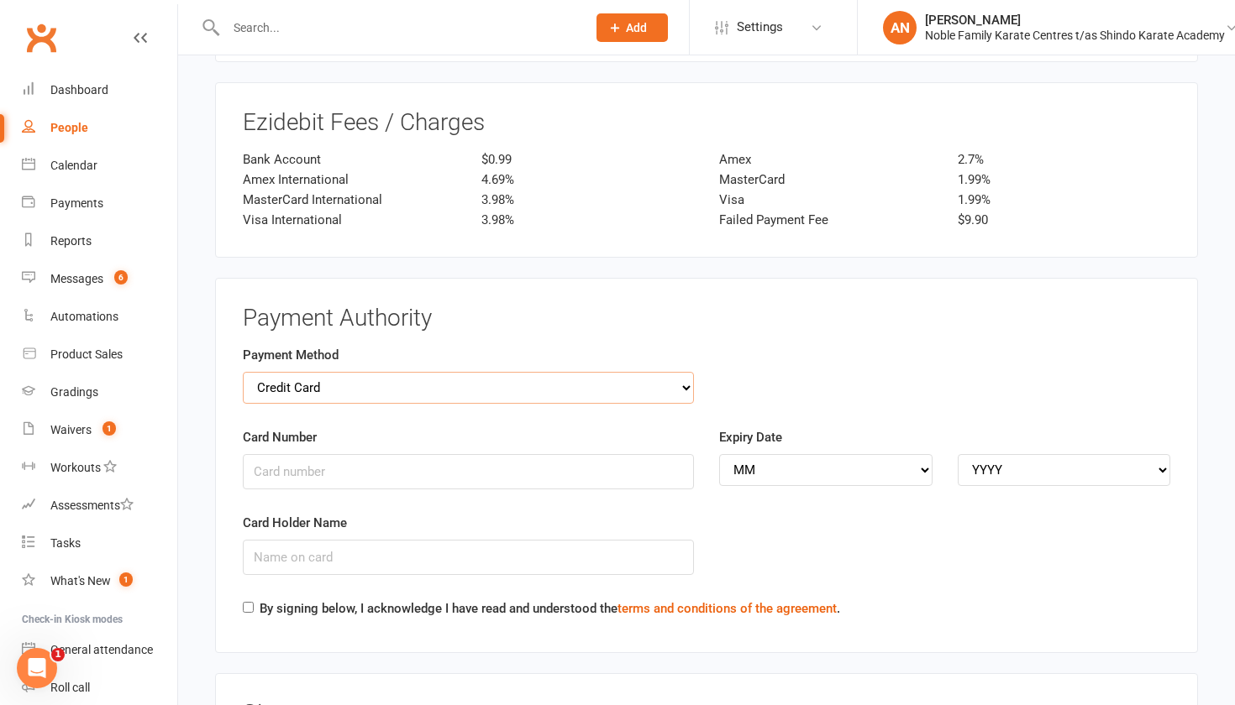
select select "bank_account"
click at [523, 454] on input "BSB" at bounding box center [468, 471] width 451 height 35
type input "067167"
click at [774, 454] on input "Account Number" at bounding box center [944, 471] width 451 height 35
type input "10171561"
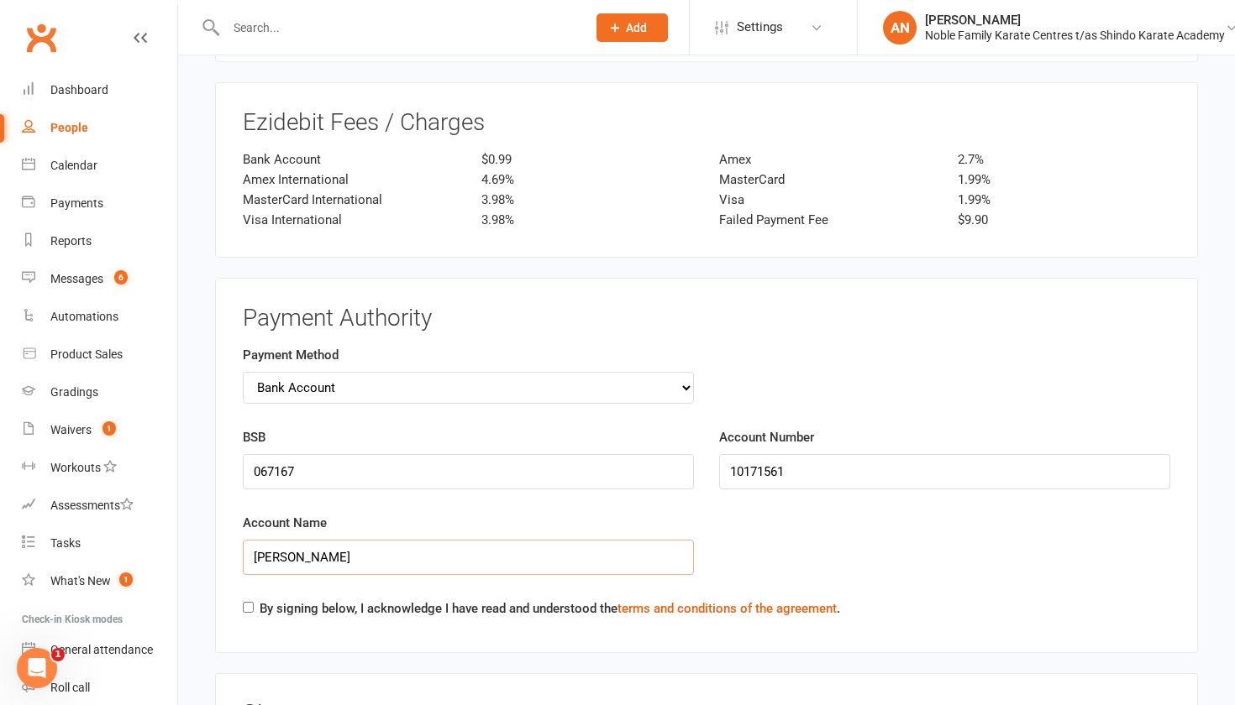
type input "[PERSON_NAME]"
click at [253, 599] on div "By signing below, I acknowledge I have read and understood the terms and condit…" at bounding box center [541, 612] width 597 height 27
click at [248, 599] on div "By signing below, I acknowledge I have read and understood the terms and condit…" at bounding box center [541, 612] width 597 height 27
click at [697, 601] on link "terms and conditions of the agreement" at bounding box center [726, 608] width 219 height 15
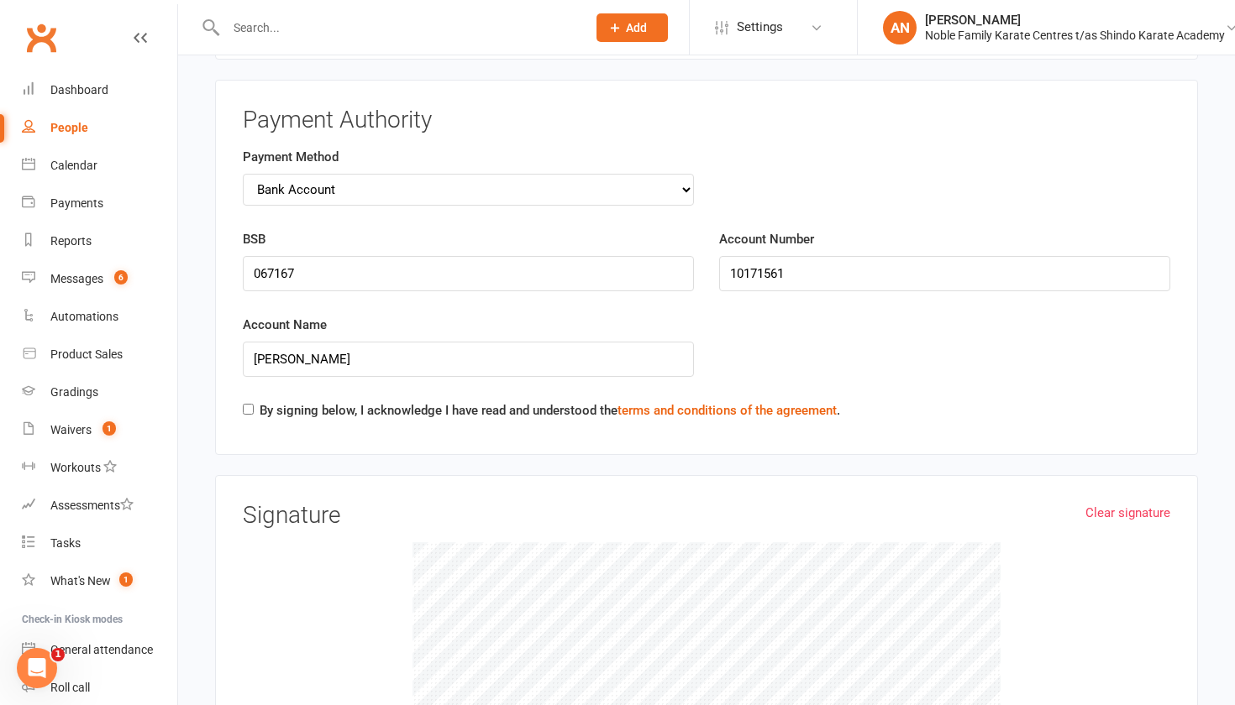
scroll to position [2588, 0]
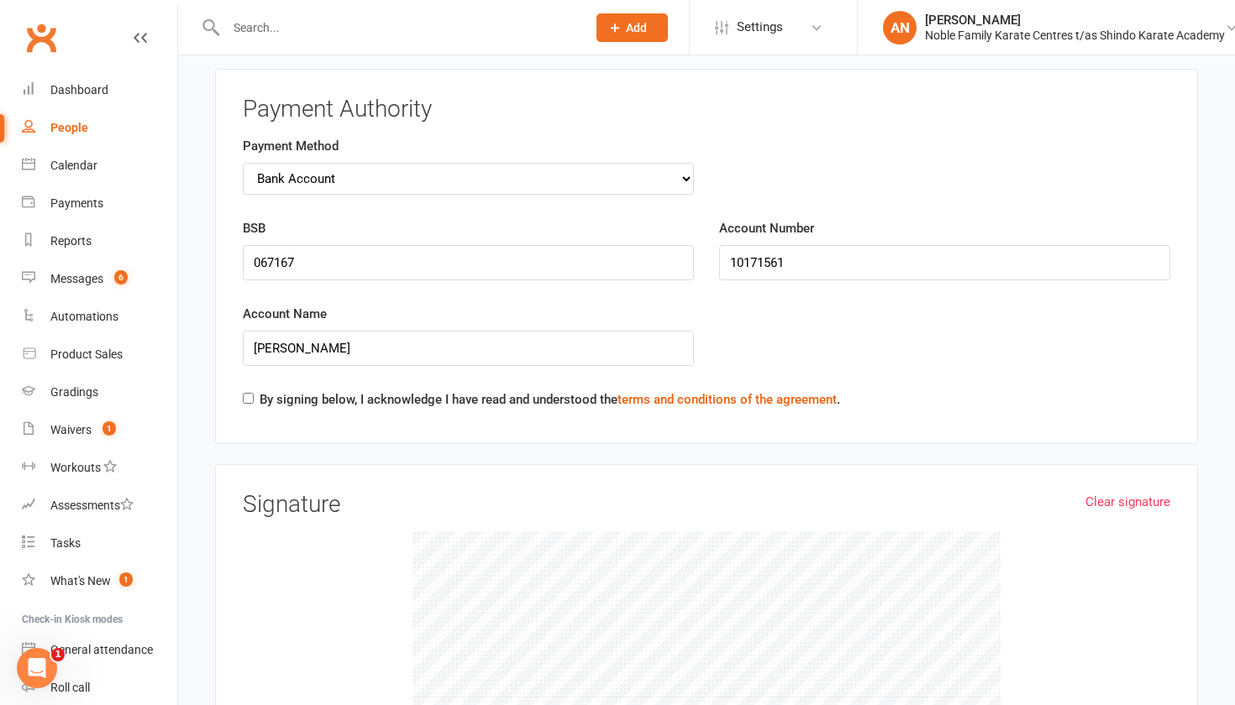
click at [248, 393] on input "By signing below, I acknowledge I have read and understood the terms and condit…" at bounding box center [248, 398] width 11 height 11
checkbox input "true"
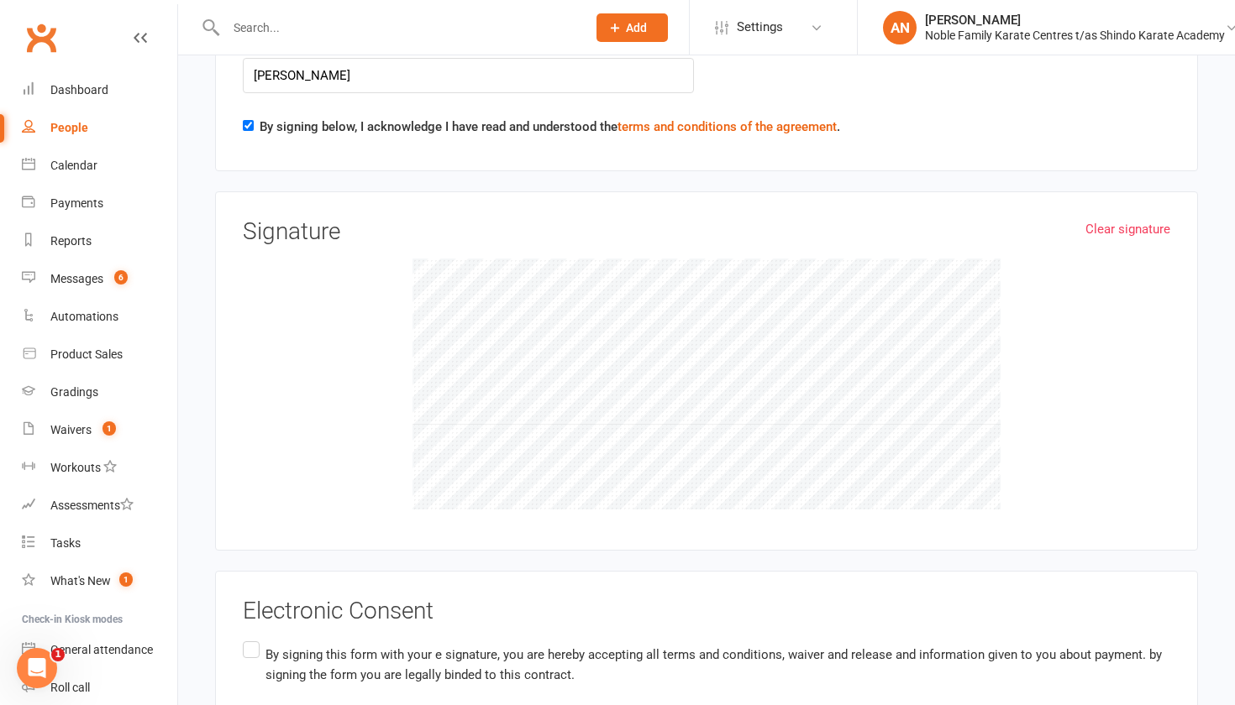
scroll to position [2918, 0]
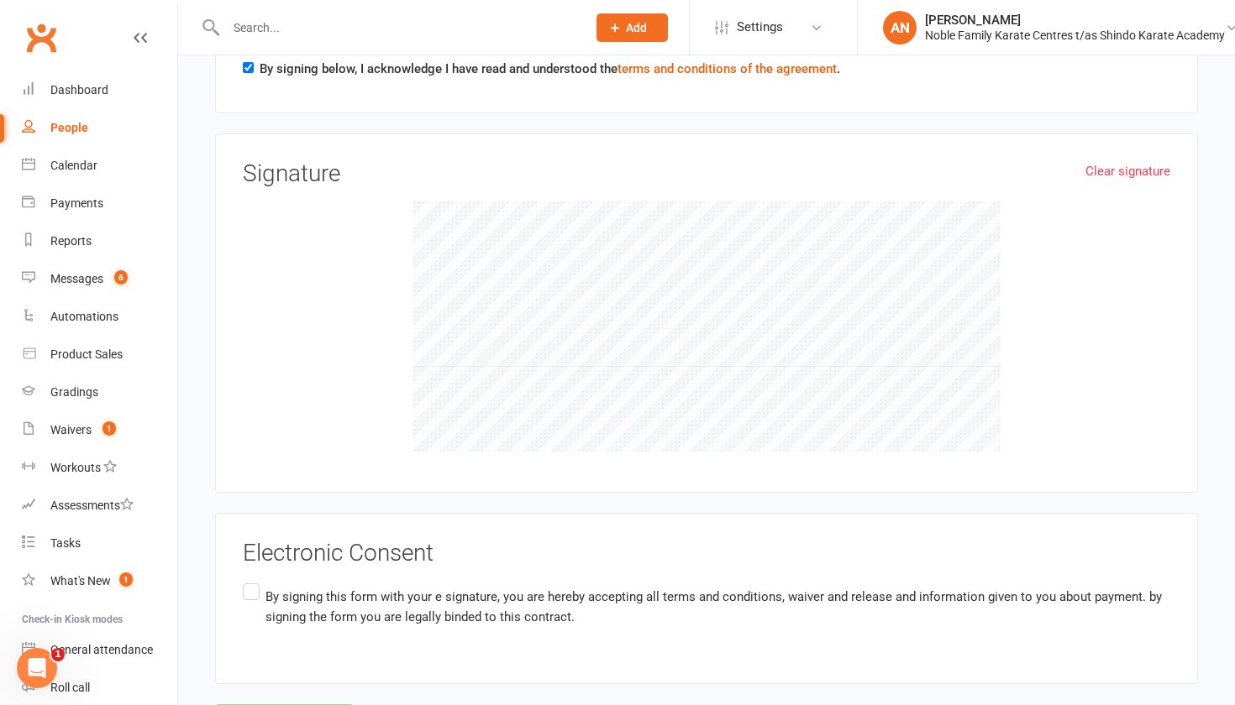
click at [248, 580] on label "By signing this form with your e signature, you are hereby accepting all terms …" at bounding box center [706, 606] width 927 height 53
click at [248, 580] on input "By signing this form with your e signature, you are hereby accepting all terms …" at bounding box center [248, 580] width 11 height 0
